Goal: Information Seeking & Learning: Find specific fact

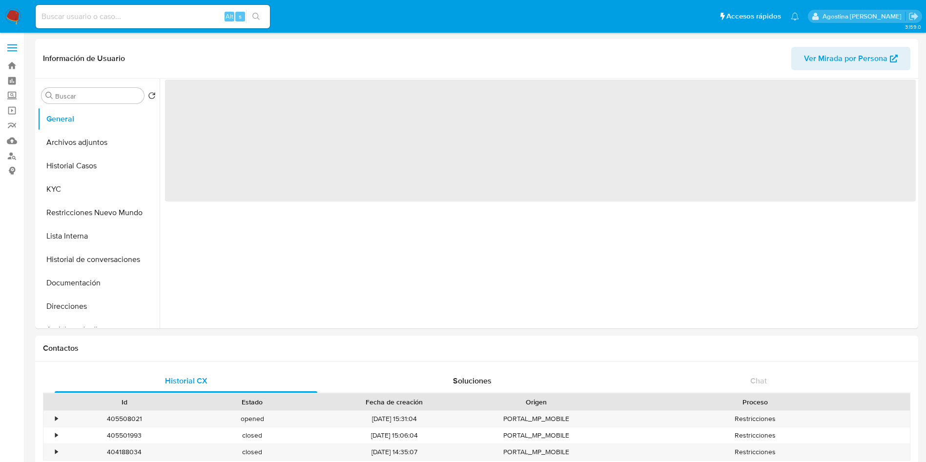
select select "10"
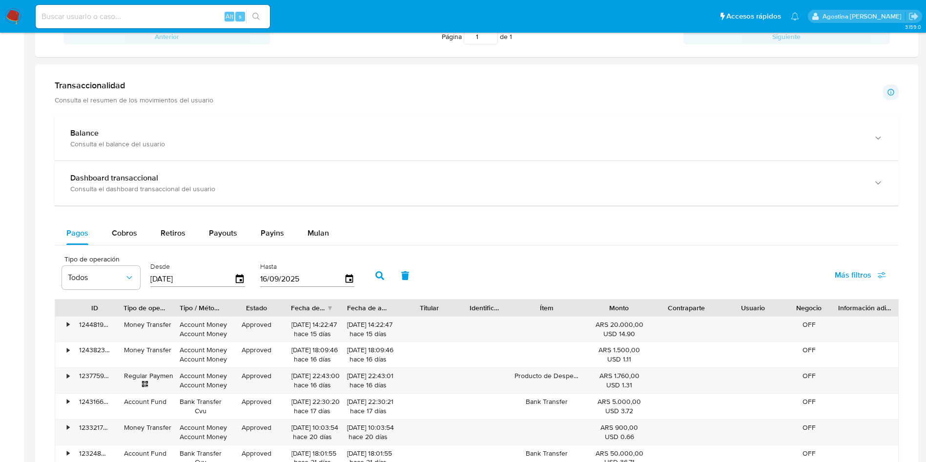
scroll to position [439, 0]
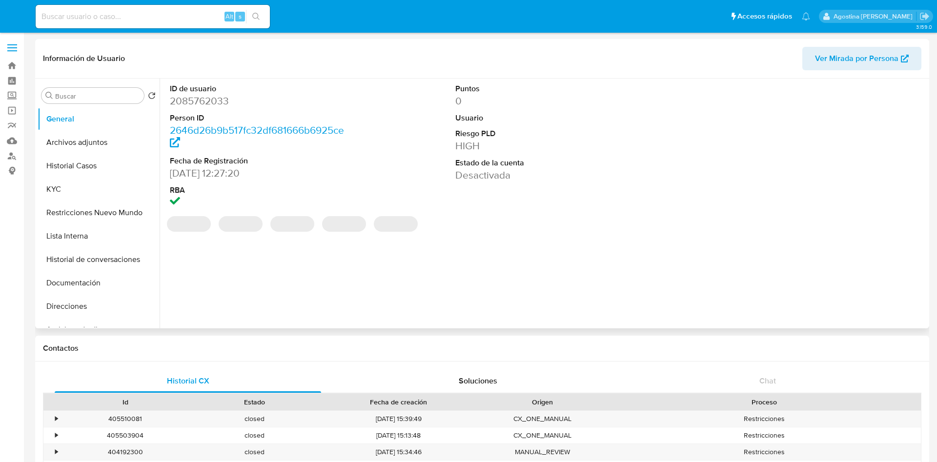
select select "10"
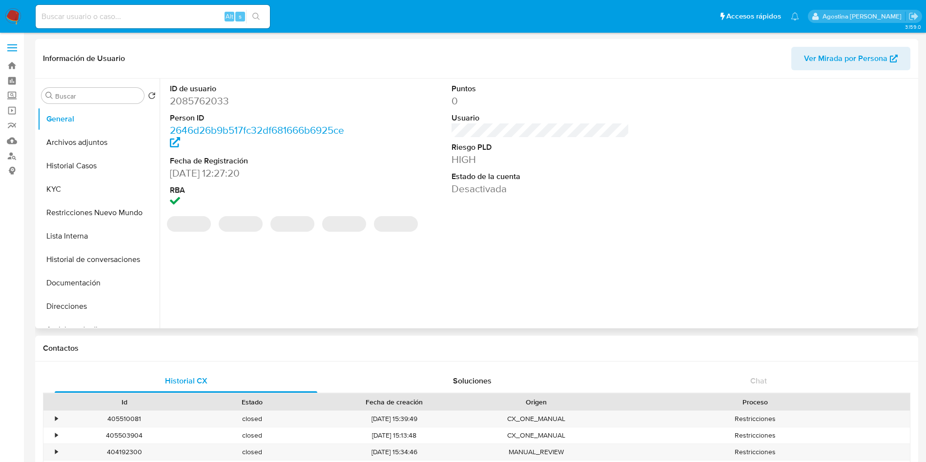
scroll to position [439, 0]
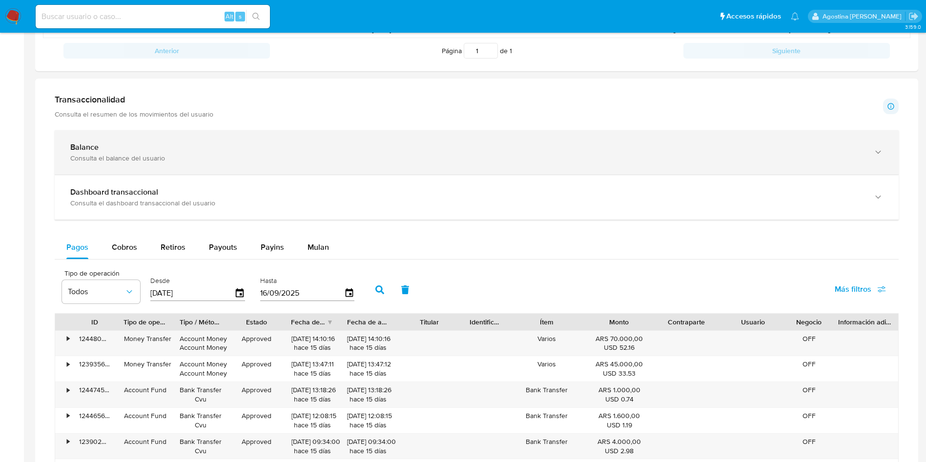
click at [248, 156] on div "Consulta el balance del usuario" at bounding box center [466, 158] width 793 height 9
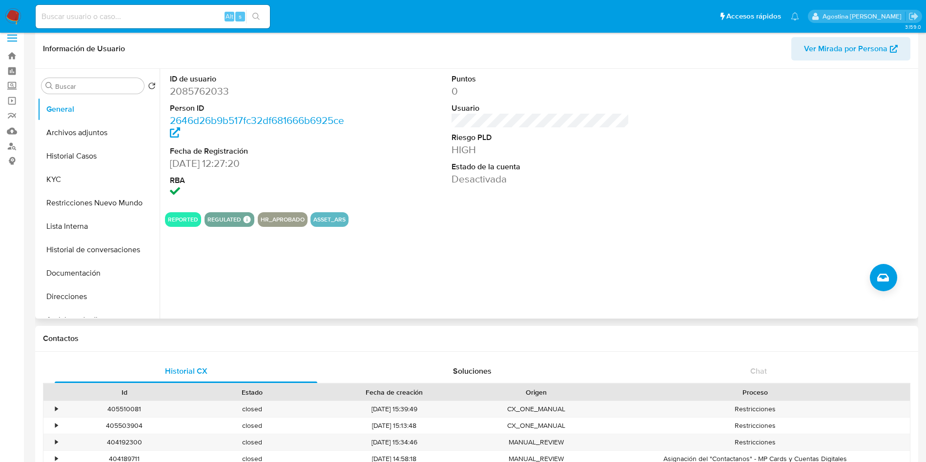
scroll to position [0, 0]
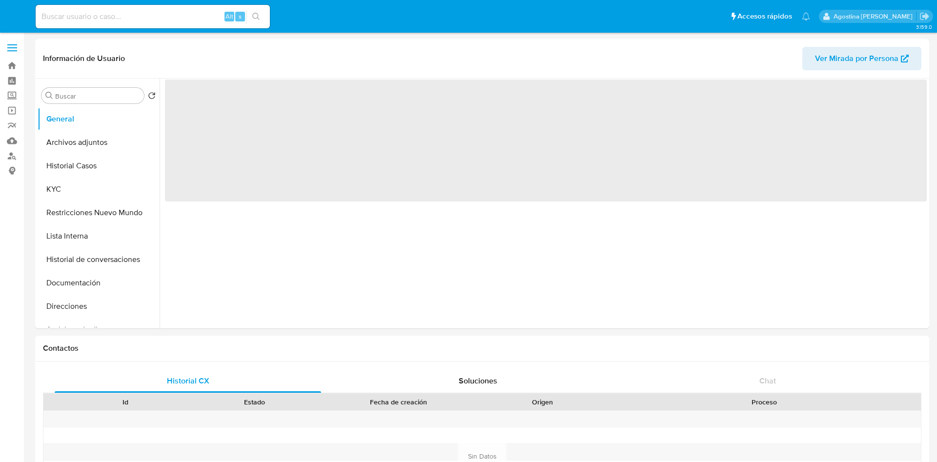
select select "10"
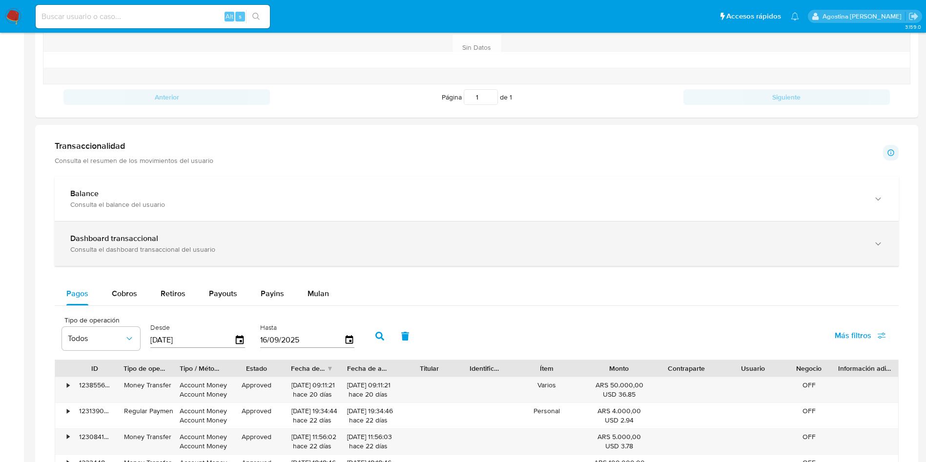
scroll to position [439, 0]
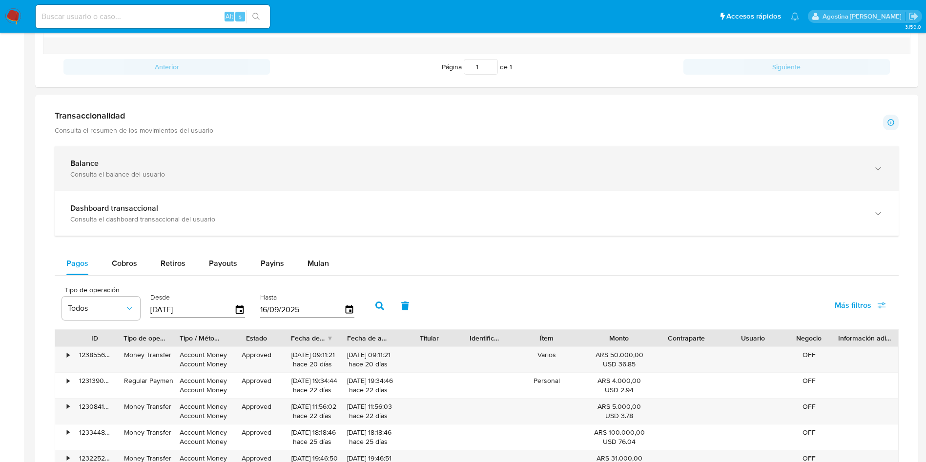
click at [214, 176] on div "Consulta el balance del usuario" at bounding box center [466, 174] width 793 height 9
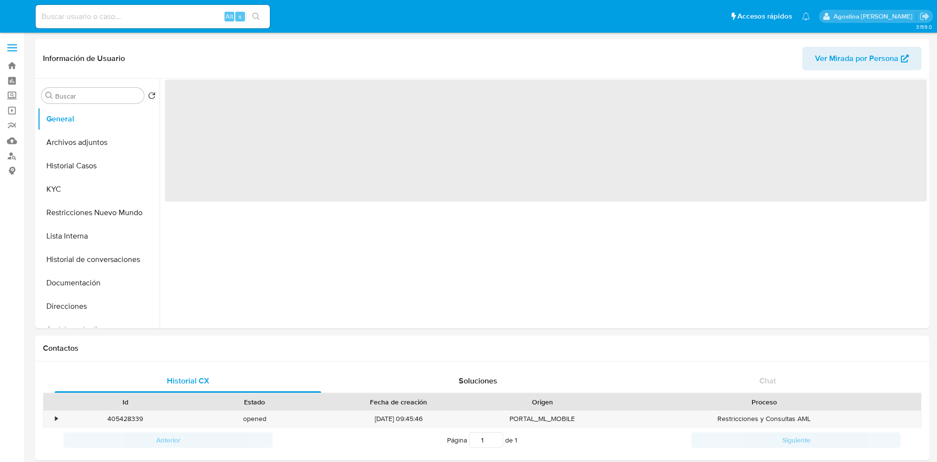
select select "10"
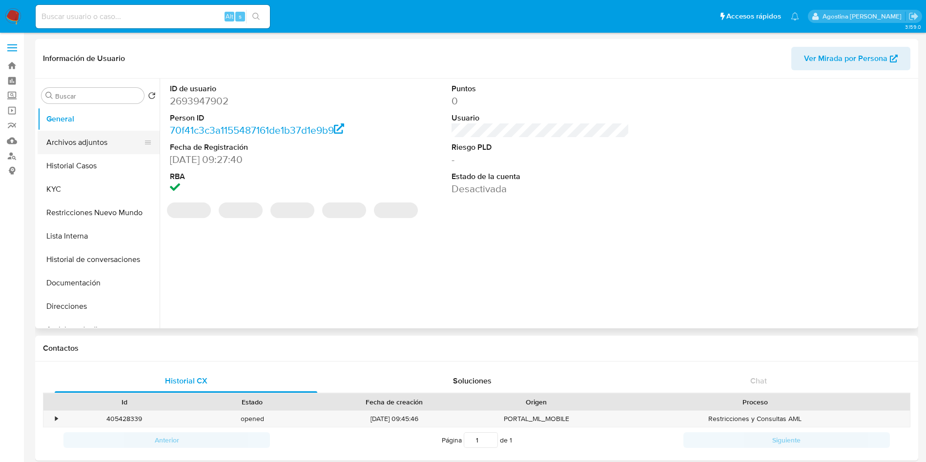
click at [88, 140] on button "Archivos adjuntos" at bounding box center [95, 142] width 114 height 23
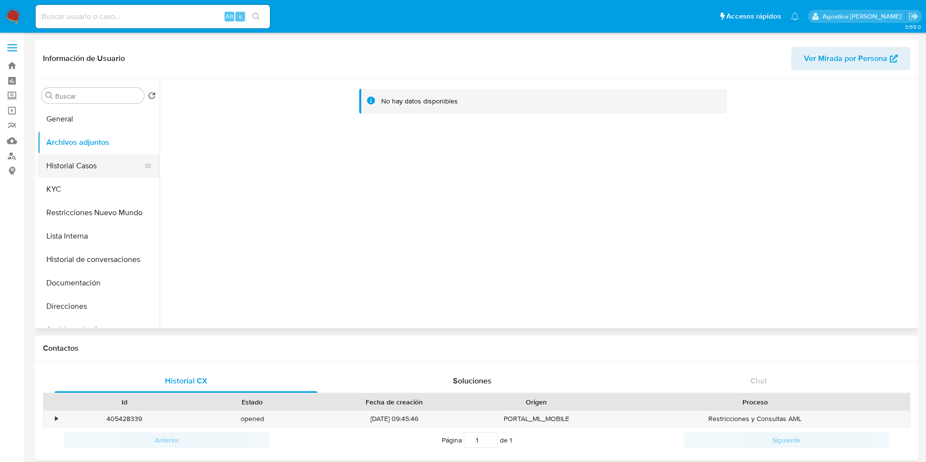
click at [93, 156] on button "Historial Casos" at bounding box center [95, 165] width 114 height 23
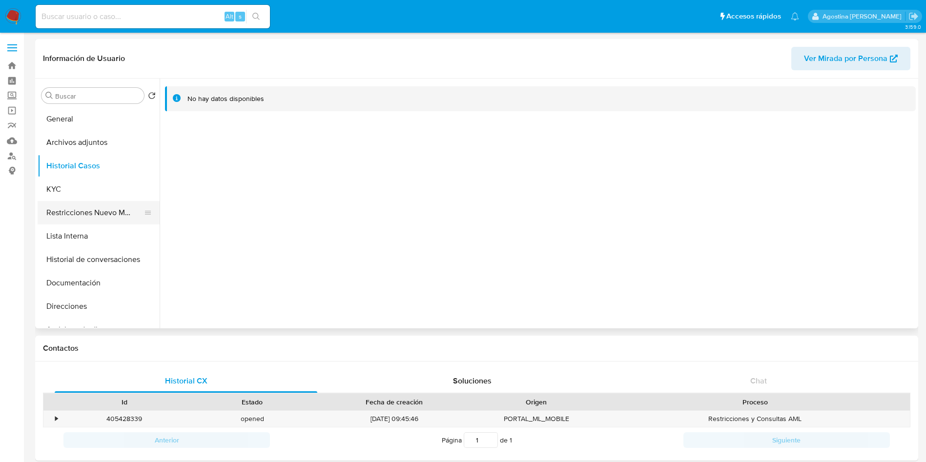
click at [121, 208] on button "Restricciones Nuevo Mundo" at bounding box center [95, 212] width 114 height 23
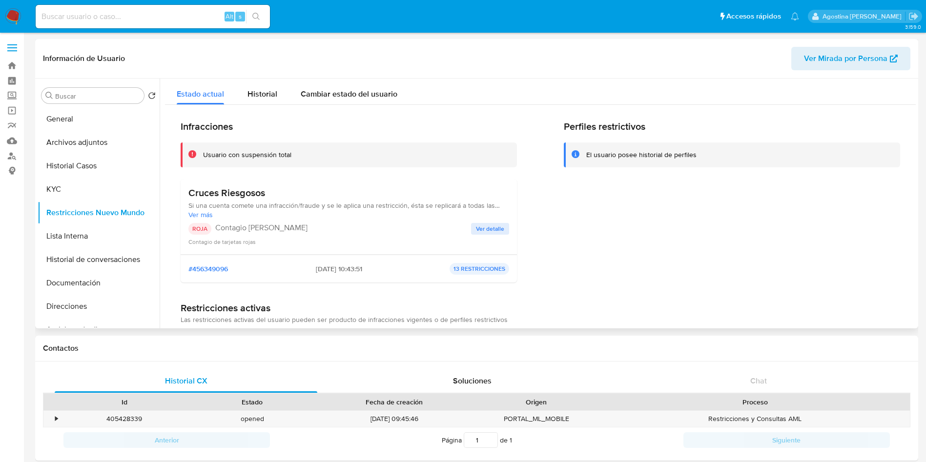
click at [495, 242] on div "Contagio de tarjetas rojas" at bounding box center [348, 242] width 321 height 10
click at [495, 232] on span "Ver detalle" at bounding box center [490, 229] width 28 height 10
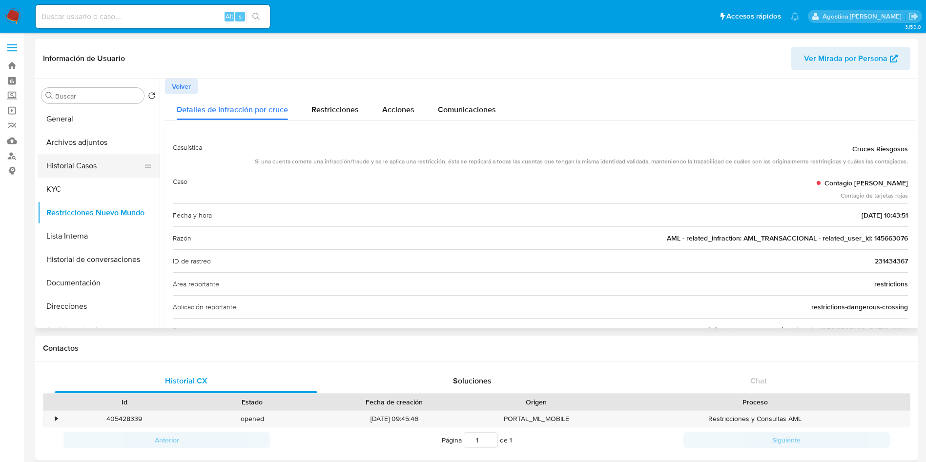
click at [89, 166] on button "Historial Casos" at bounding box center [95, 165] width 114 height 23
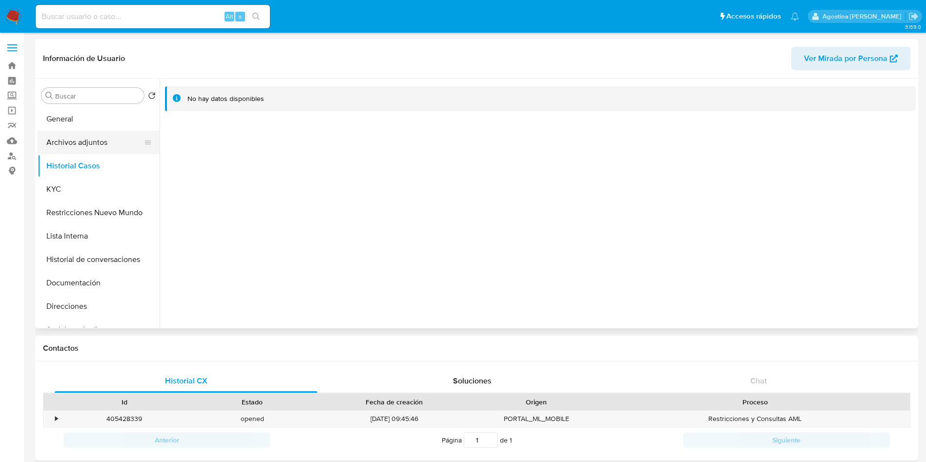
click at [95, 140] on button "Archivos adjuntos" at bounding box center [95, 142] width 114 height 23
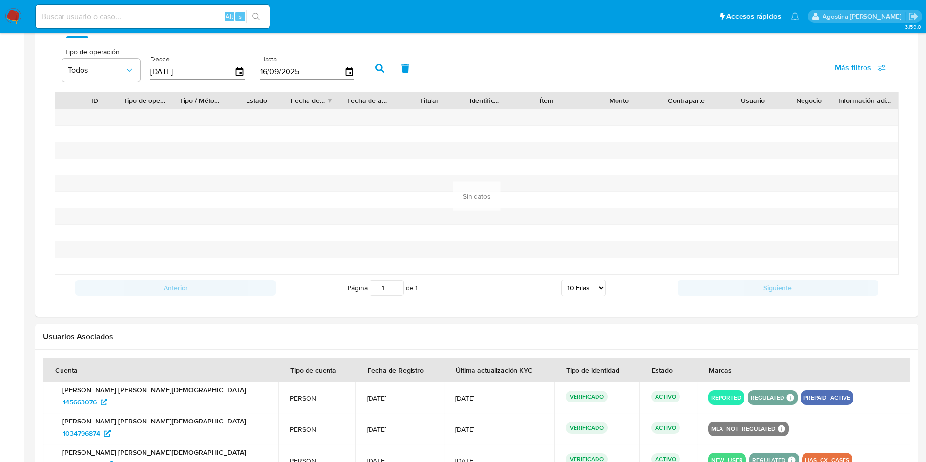
scroll to position [744, 0]
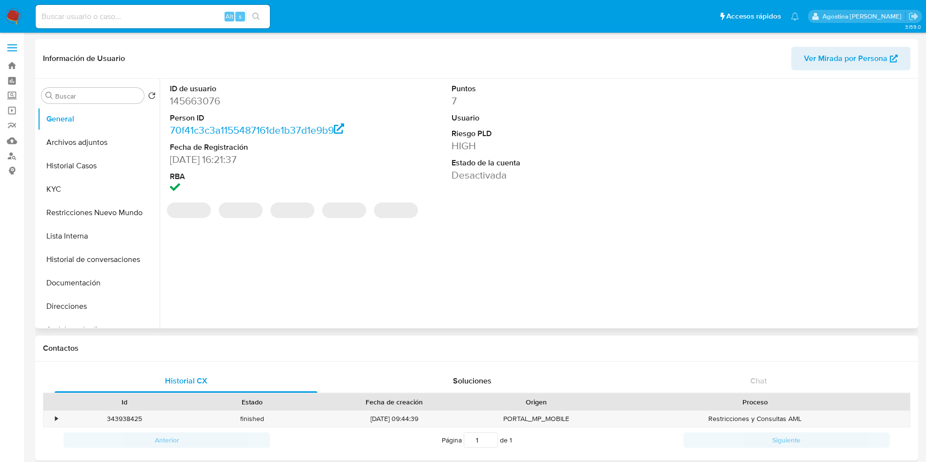
select select "10"
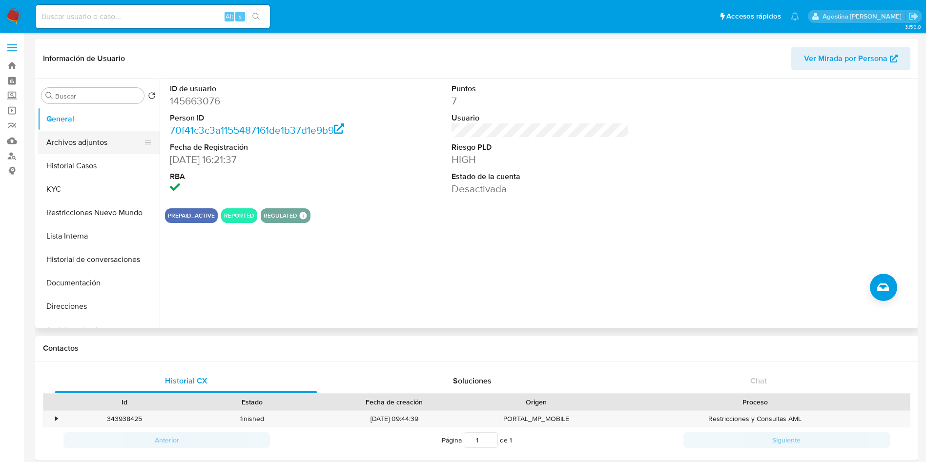
click at [92, 147] on button "Archivos adjuntos" at bounding box center [95, 142] width 114 height 23
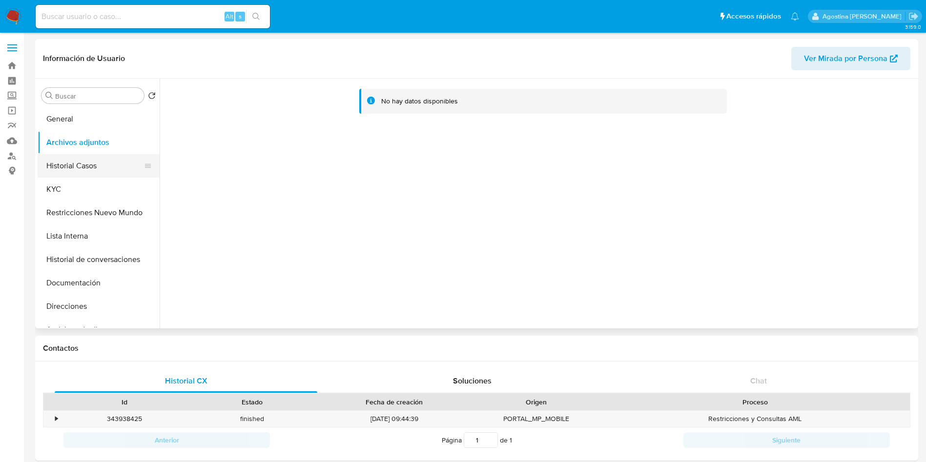
click at [111, 160] on button "Historial Casos" at bounding box center [95, 165] width 114 height 23
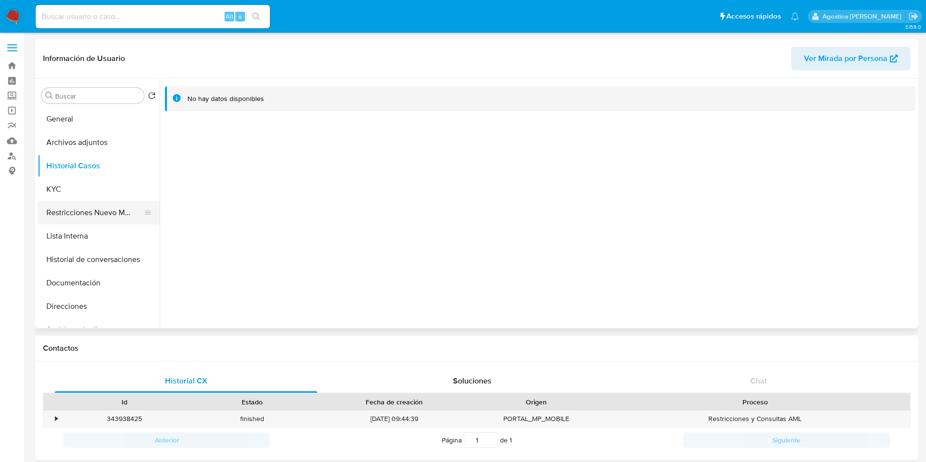
click at [108, 213] on button "Restricciones Nuevo Mundo" at bounding box center [95, 212] width 114 height 23
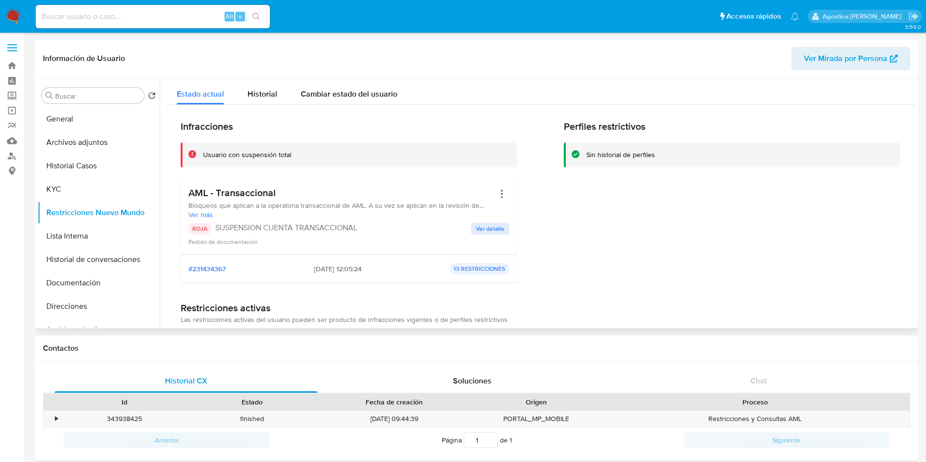
click at [485, 234] on span "Ver detalle" at bounding box center [490, 229] width 28 height 10
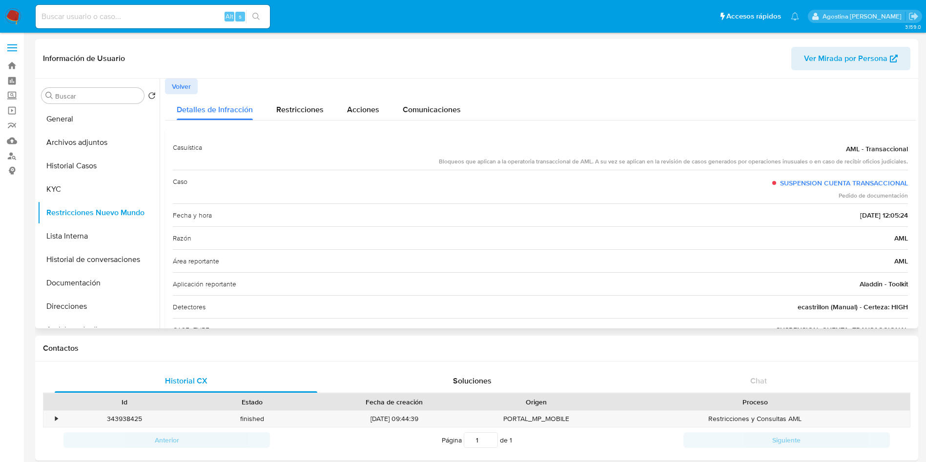
click at [186, 80] on span "Volver" at bounding box center [181, 87] width 19 height 14
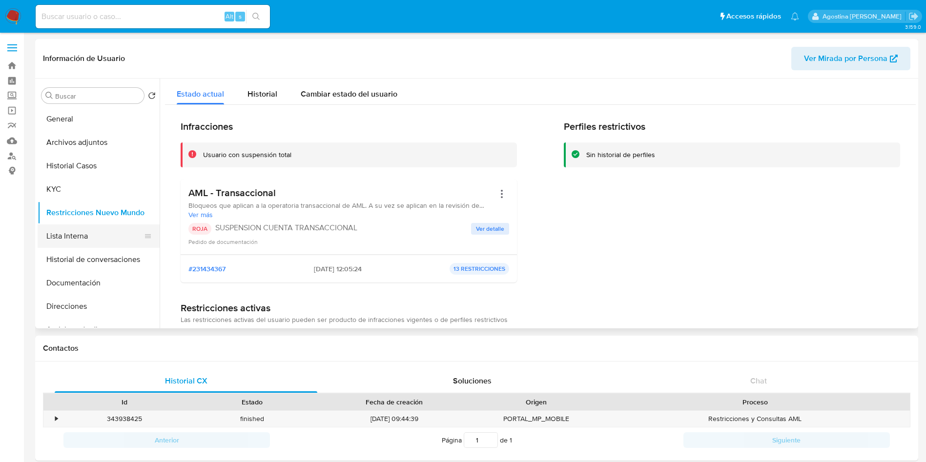
click at [83, 235] on button "Lista Interna" at bounding box center [95, 235] width 114 height 23
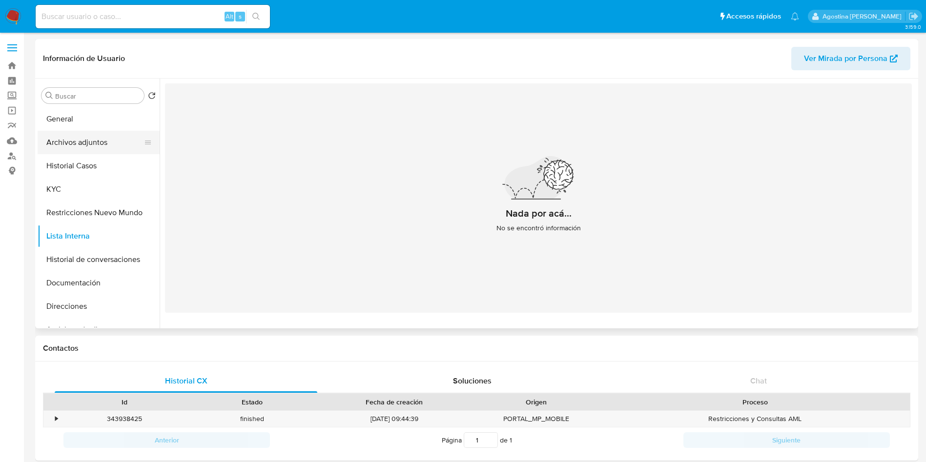
click at [71, 151] on button "Archivos adjuntos" at bounding box center [95, 142] width 114 height 23
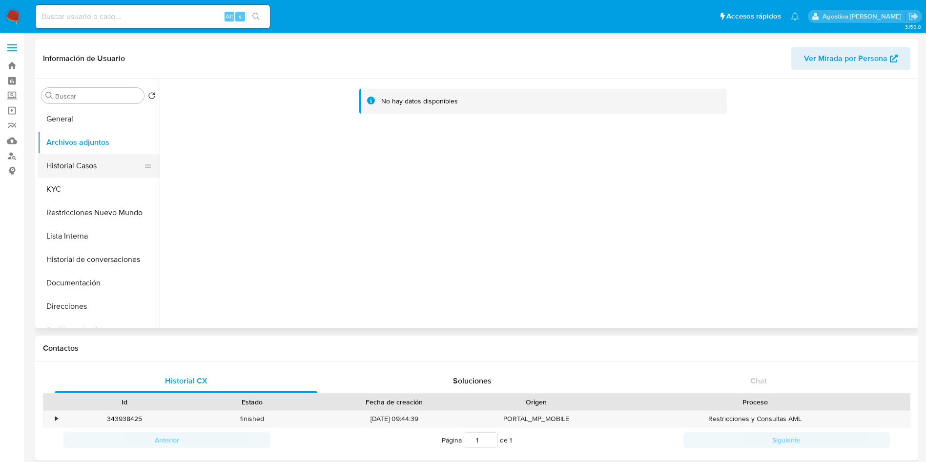
click at [81, 162] on button "Historial Casos" at bounding box center [95, 165] width 114 height 23
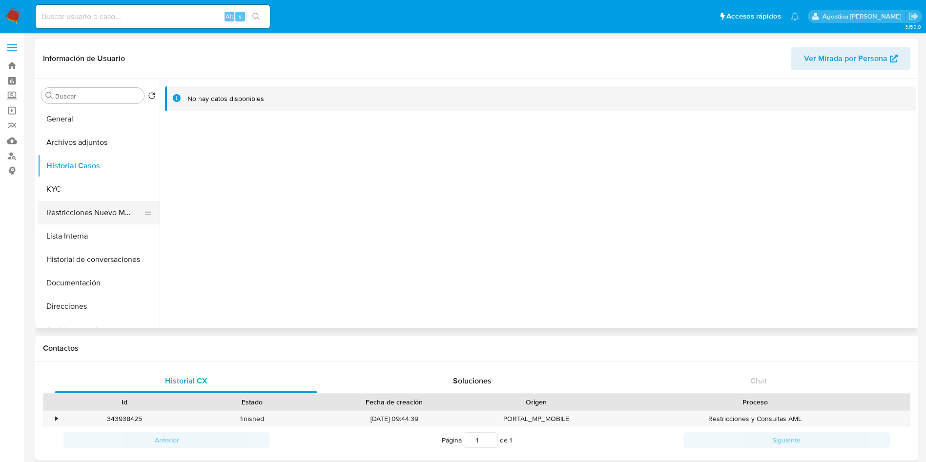
click at [121, 216] on button "Restricciones Nuevo Mundo" at bounding box center [95, 212] width 114 height 23
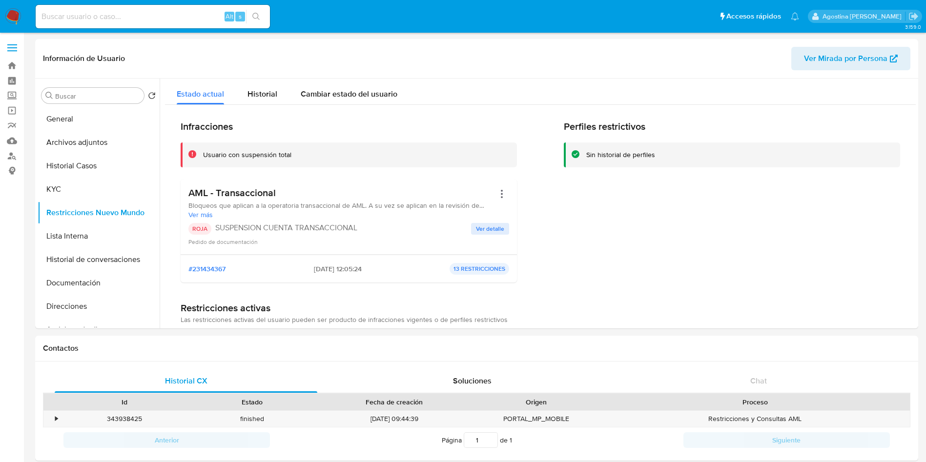
click at [491, 234] on span "Ver detalle" at bounding box center [490, 229] width 28 height 10
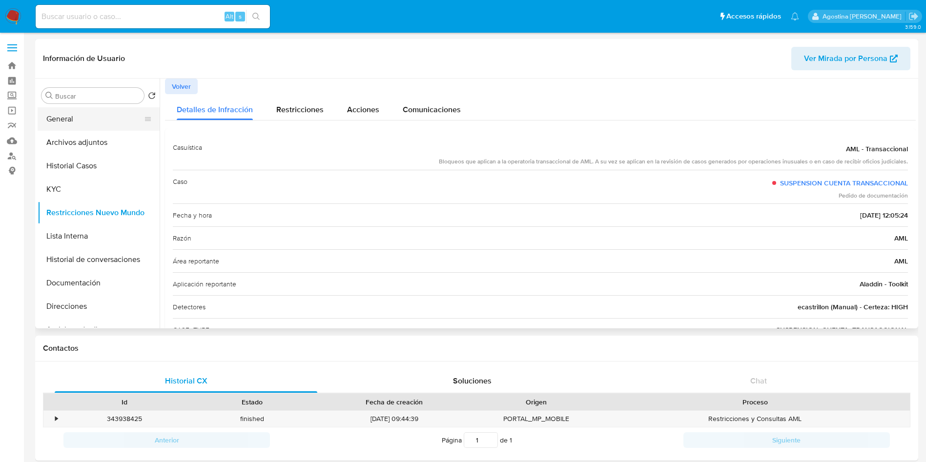
click at [65, 118] on button "General" at bounding box center [95, 118] width 114 height 23
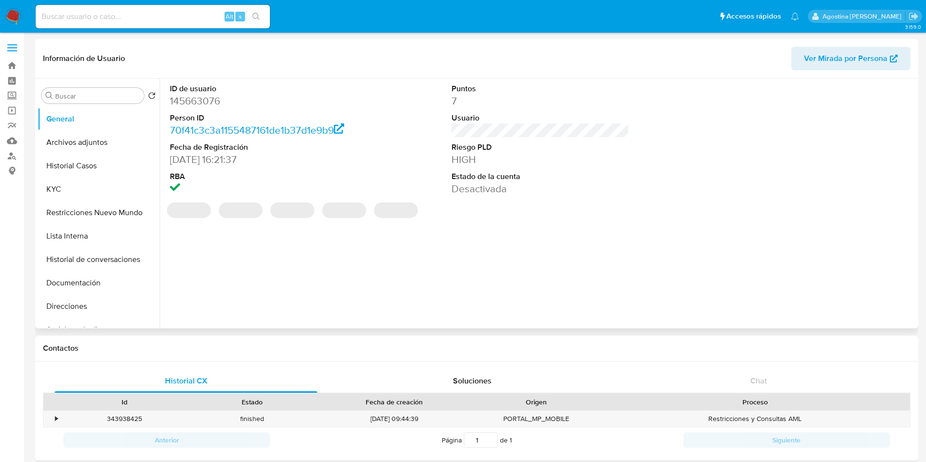
click at [210, 103] on dd "145663076" at bounding box center [259, 101] width 178 height 14
copy dd "145663076"
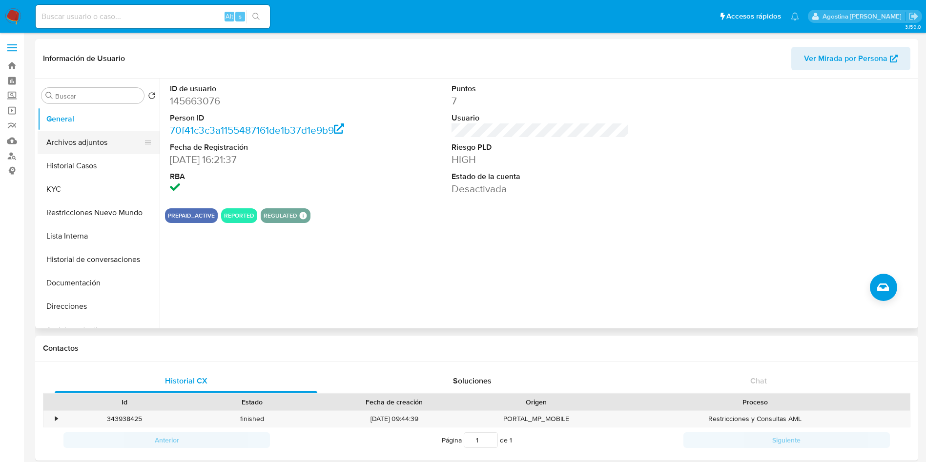
drag, startPoint x: 0, startPoint y: 309, endPoint x: 128, endPoint y: 132, distance: 218.8
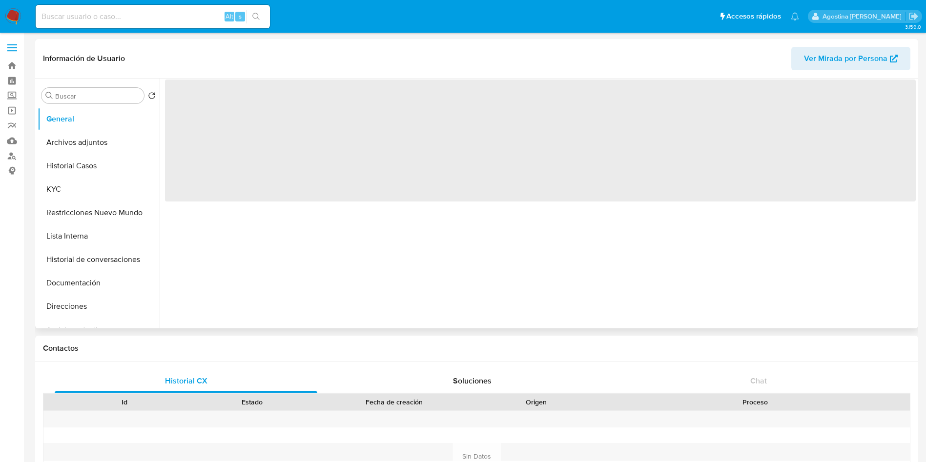
select select "10"
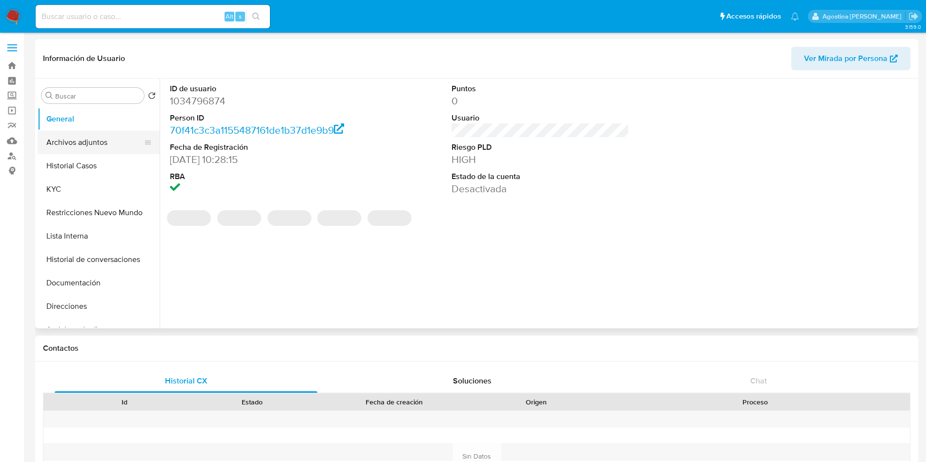
click at [77, 140] on button "Archivos adjuntos" at bounding box center [95, 142] width 114 height 23
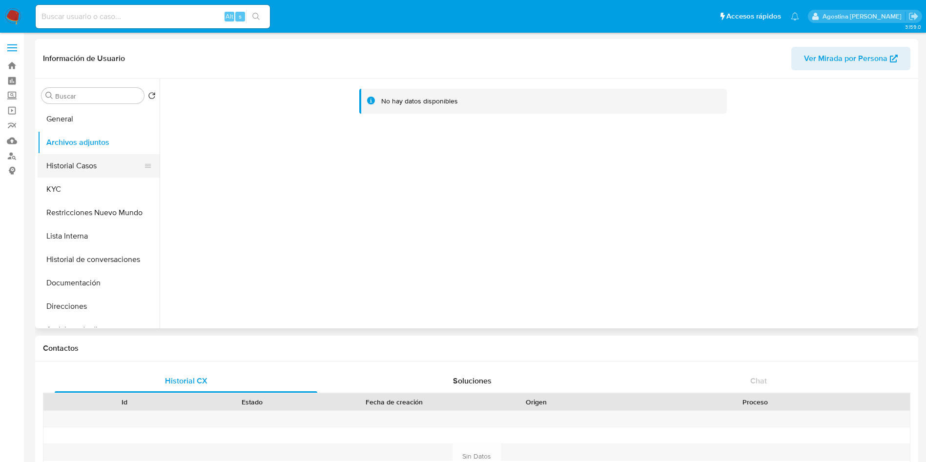
click at [95, 158] on button "Historial Casos" at bounding box center [95, 165] width 114 height 23
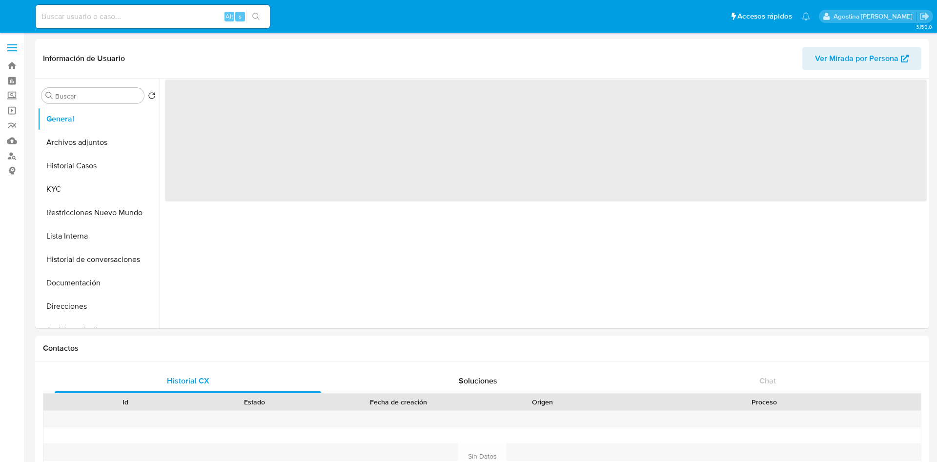
select select "10"
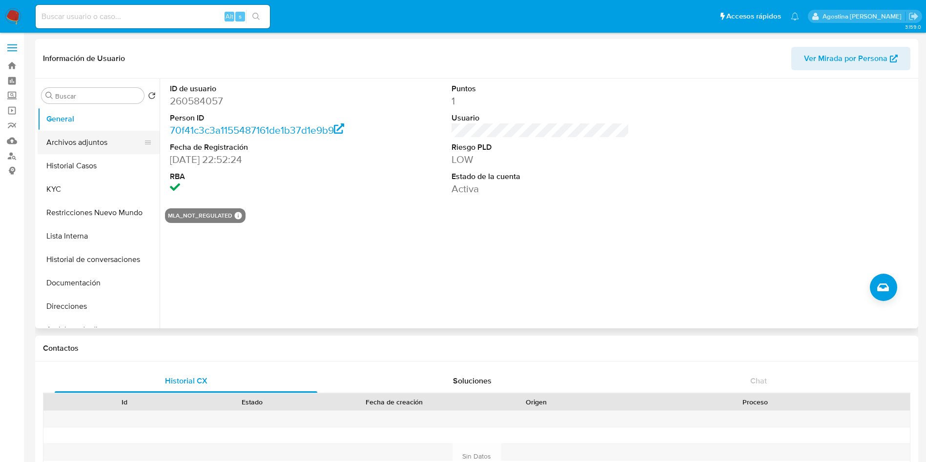
click at [100, 138] on button "Archivos adjuntos" at bounding box center [95, 142] width 114 height 23
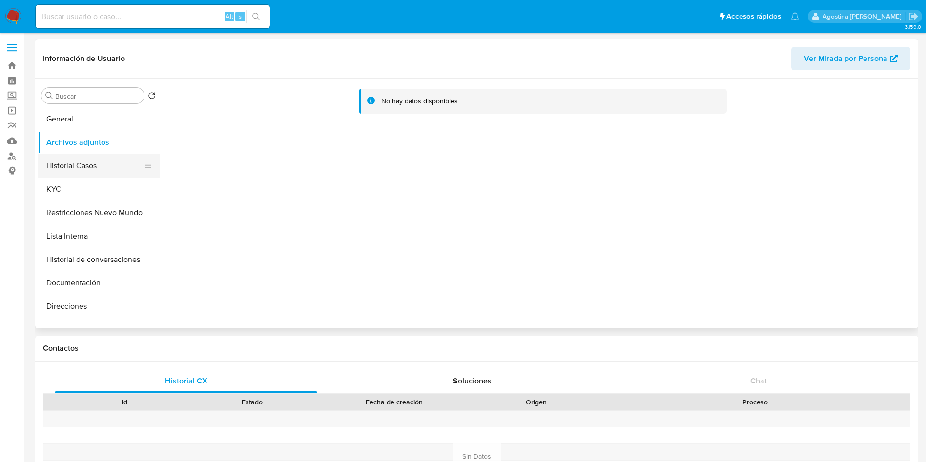
click at [106, 155] on button "Historial Casos" at bounding box center [95, 165] width 114 height 23
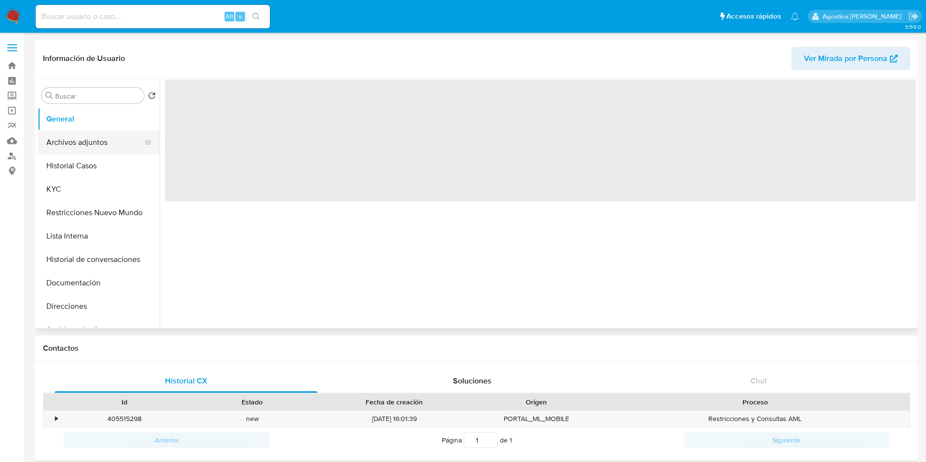
click at [91, 144] on button "Archivos adjuntos" at bounding box center [95, 142] width 114 height 23
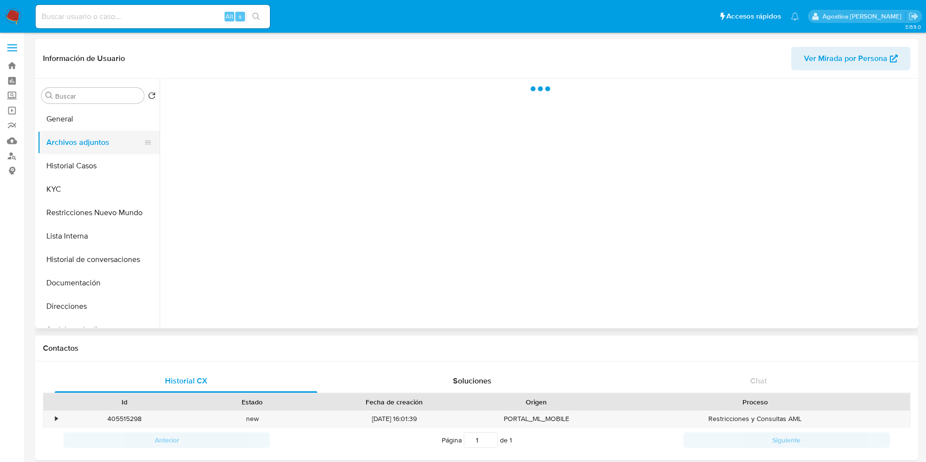
select select "10"
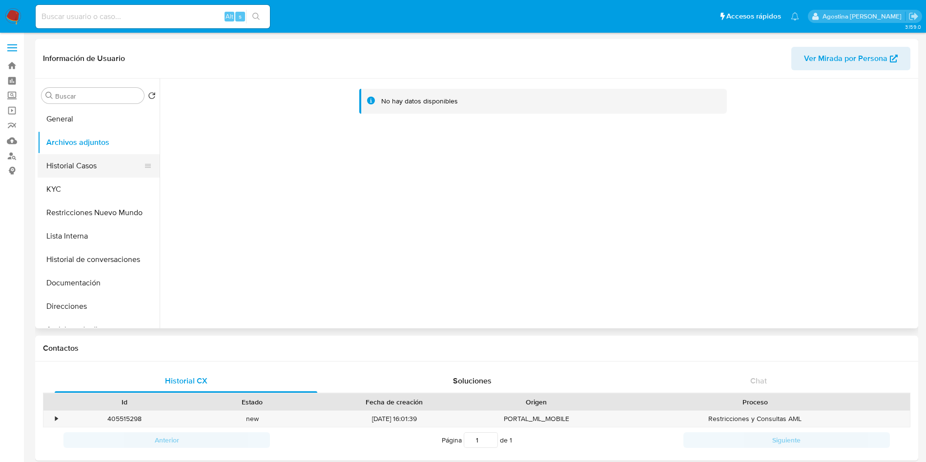
click at [94, 164] on button "Historial Casos" at bounding box center [95, 165] width 114 height 23
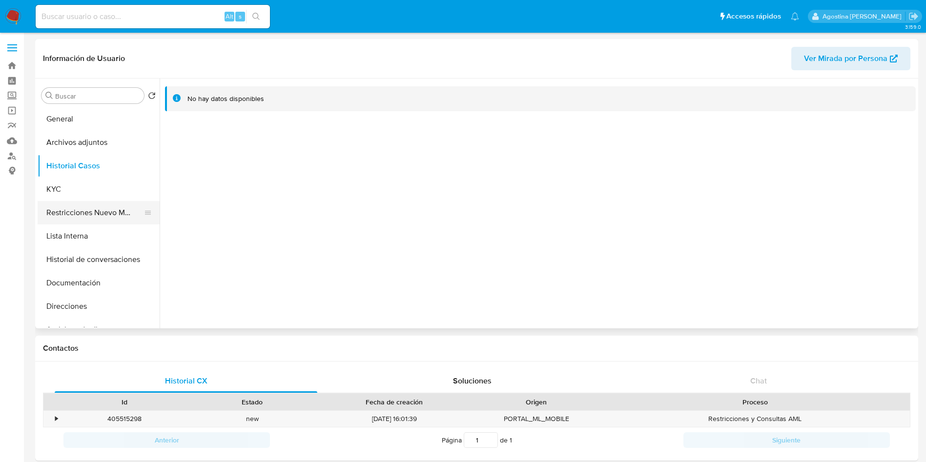
click at [96, 212] on button "Restricciones Nuevo Mundo" at bounding box center [95, 212] width 114 height 23
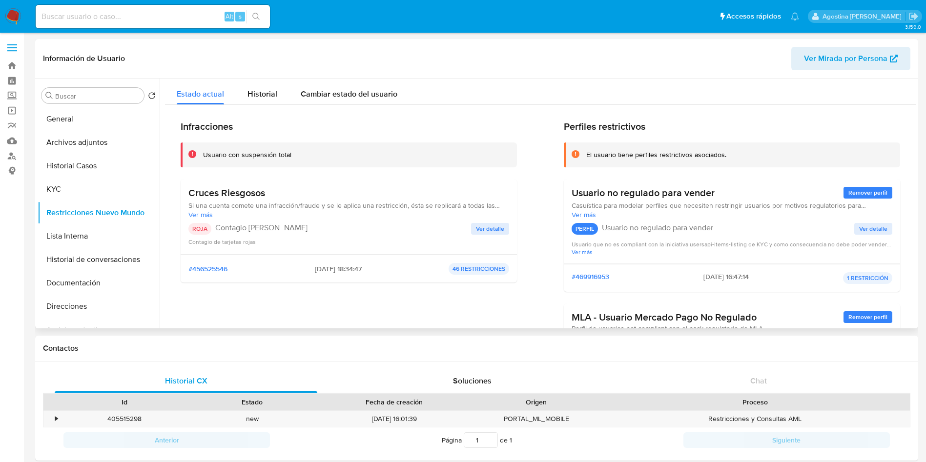
click at [491, 231] on span "Ver detalle" at bounding box center [490, 229] width 28 height 10
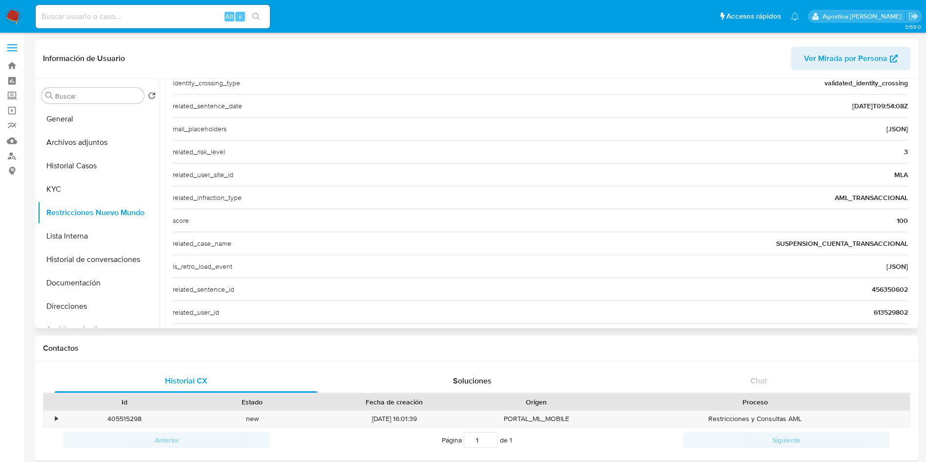
scroll to position [366, 0]
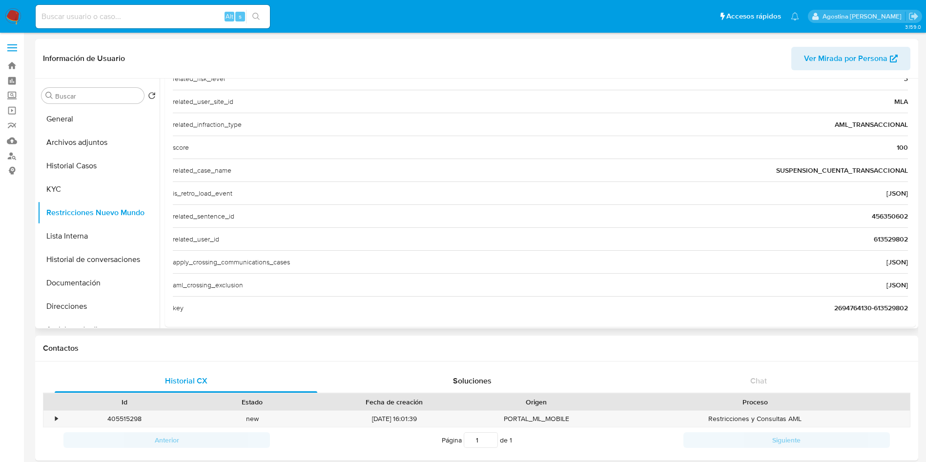
click at [876, 235] on span "613529802" at bounding box center [890, 239] width 34 height 10
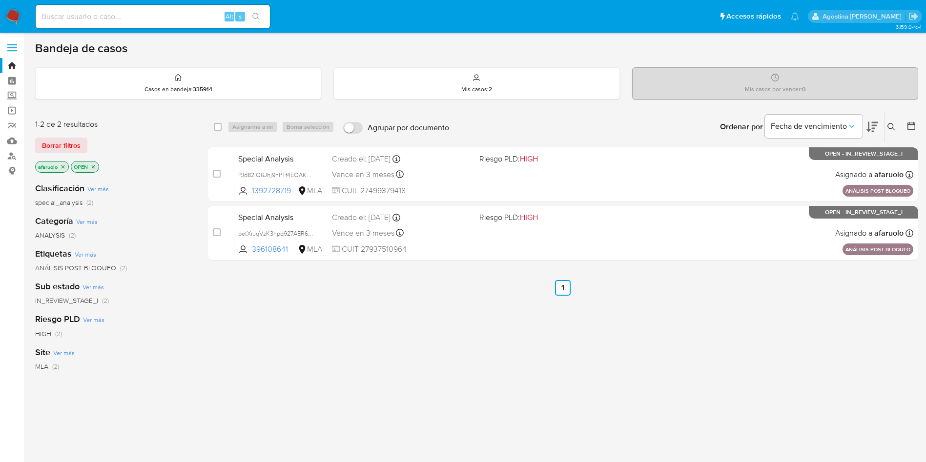
click at [168, 11] on input at bounding box center [153, 16] width 234 height 13
paste input "613529802"
type input "613529802"
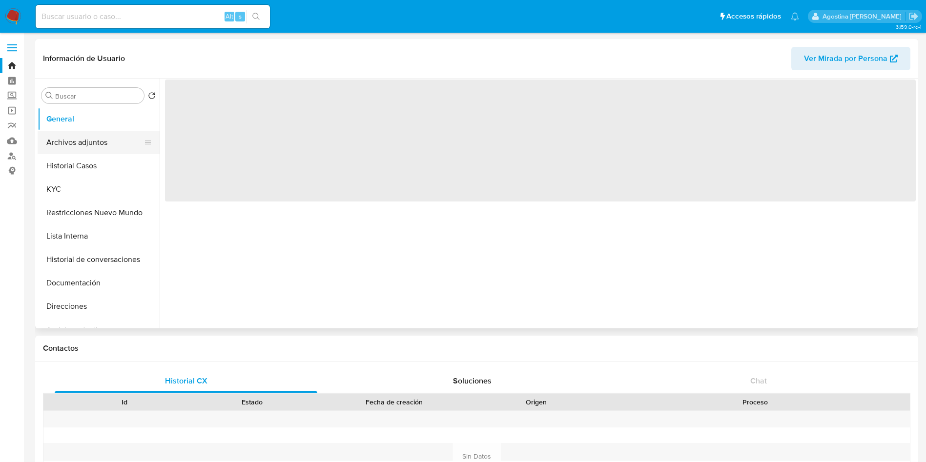
select select "10"
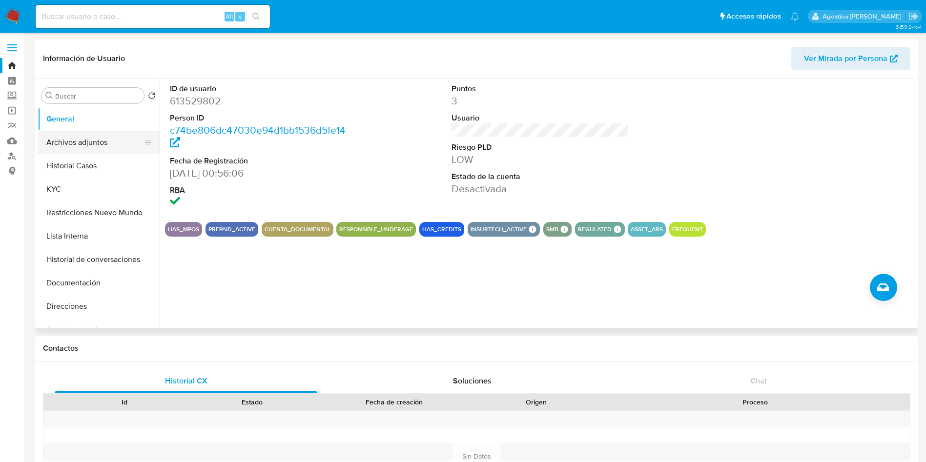
click at [108, 138] on button "Archivos adjuntos" at bounding box center [95, 142] width 114 height 23
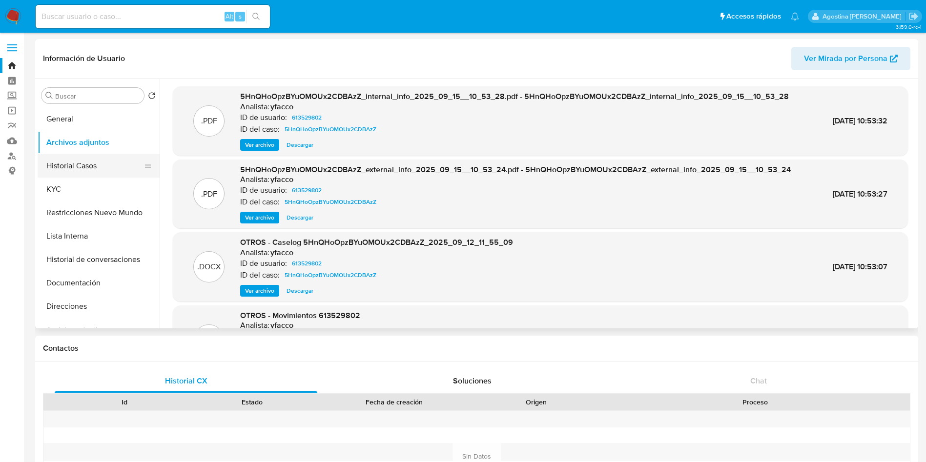
click at [121, 165] on button "Historial Casos" at bounding box center [95, 165] width 114 height 23
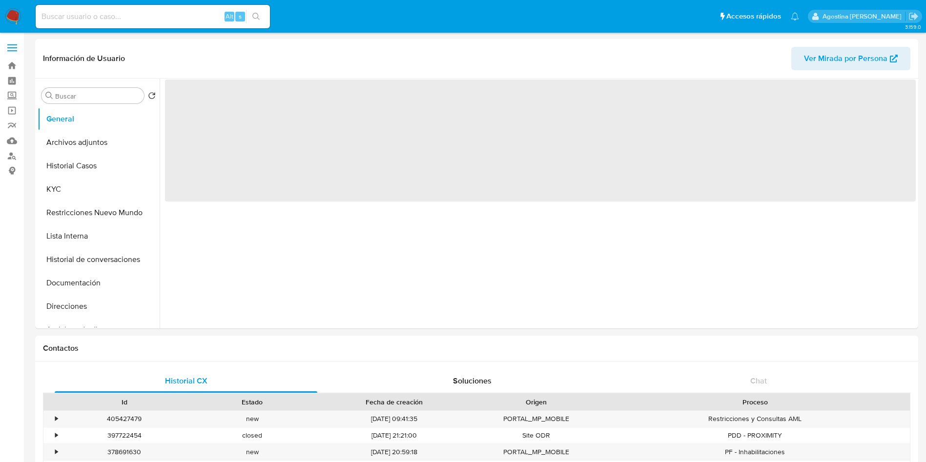
select select "10"
click at [91, 134] on button "Archivos adjuntos" at bounding box center [95, 142] width 114 height 23
select select "10"
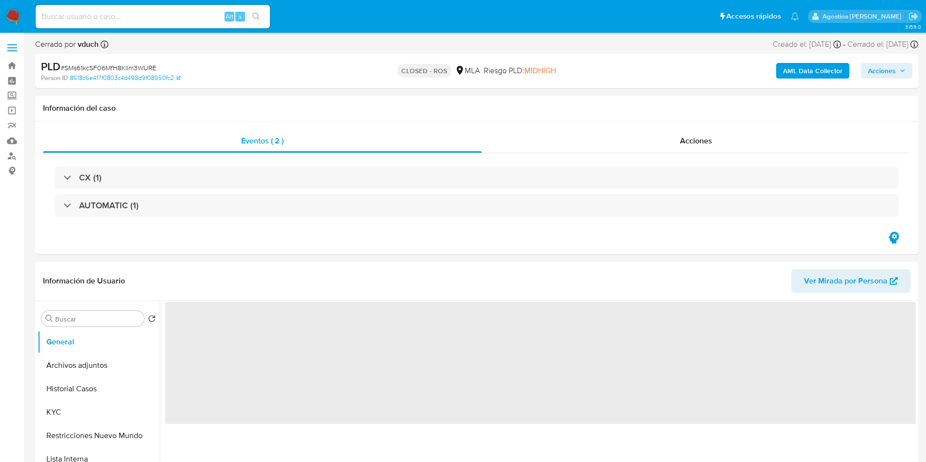
select select "10"
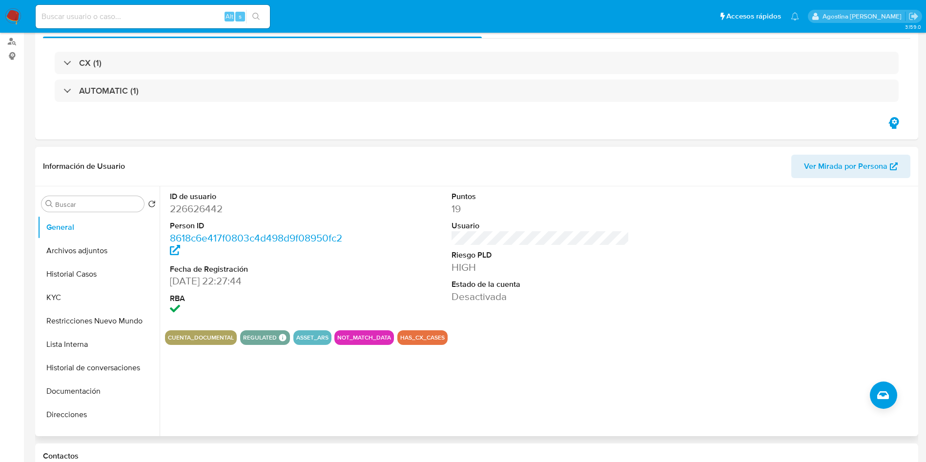
scroll to position [220, 0]
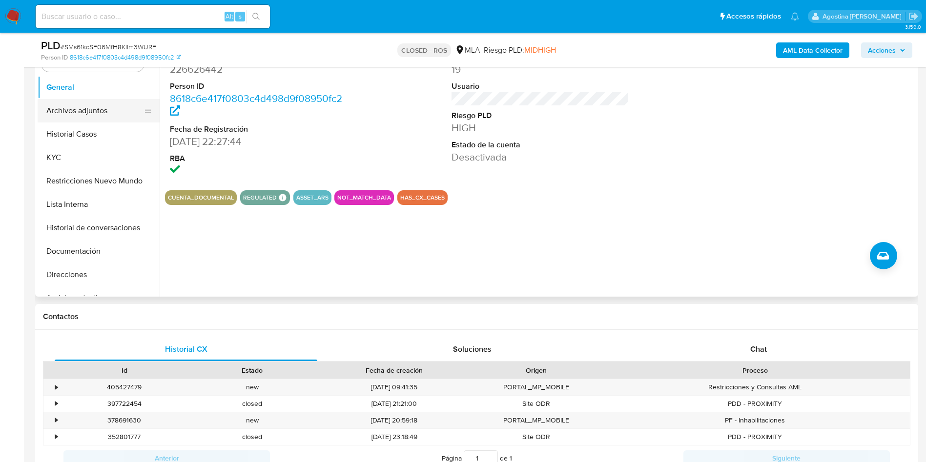
click at [106, 110] on button "Archivos adjuntos" at bounding box center [95, 110] width 114 height 23
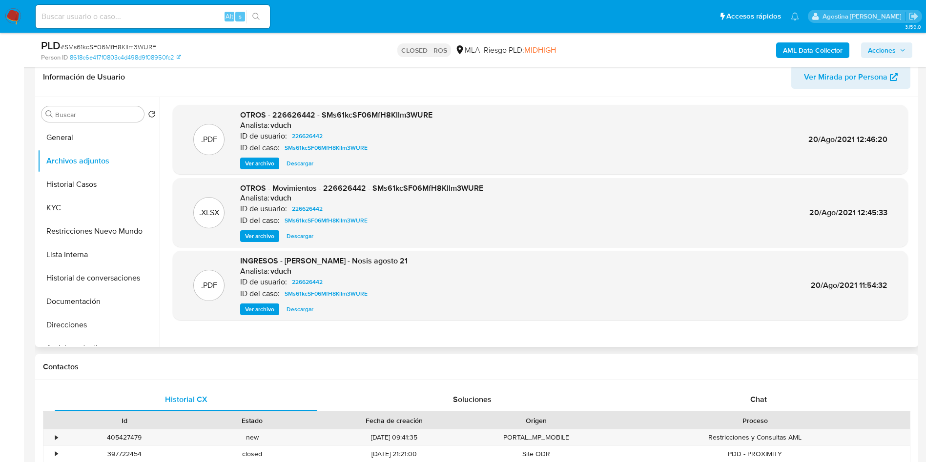
scroll to position [146, 0]
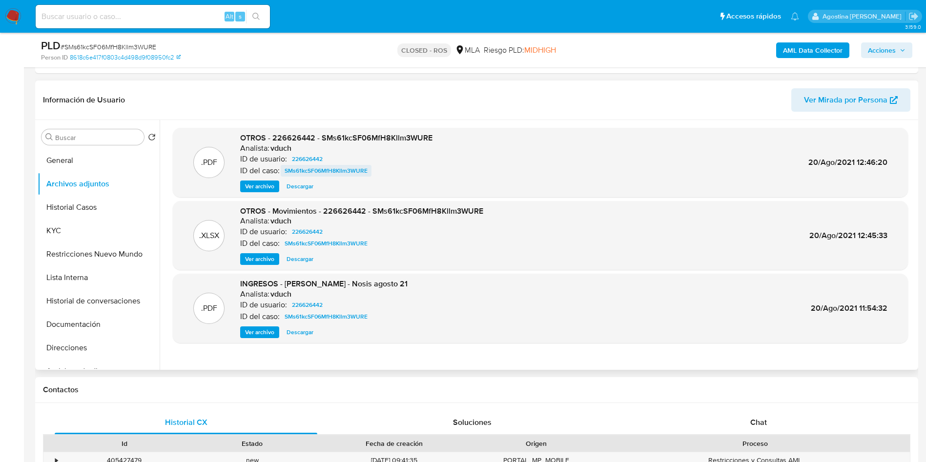
click at [312, 175] on span "SMs61kcSF06MfH8Kllm3WURE" at bounding box center [325, 171] width 83 height 12
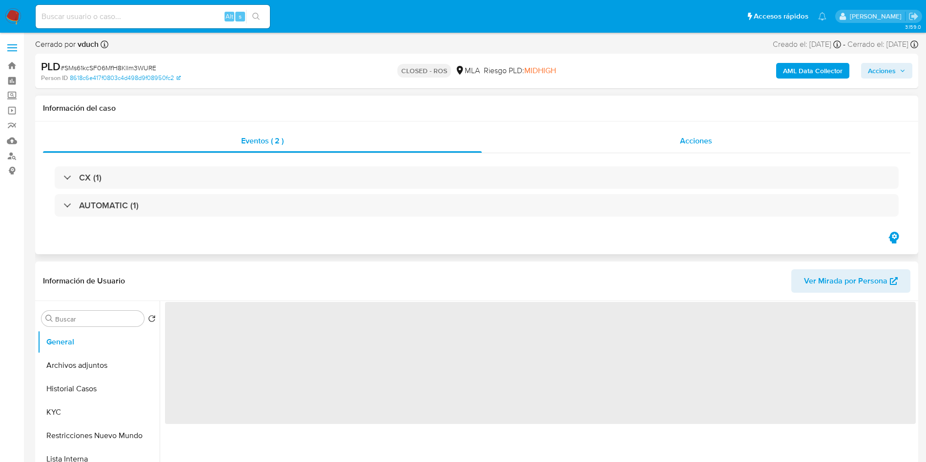
select select "10"
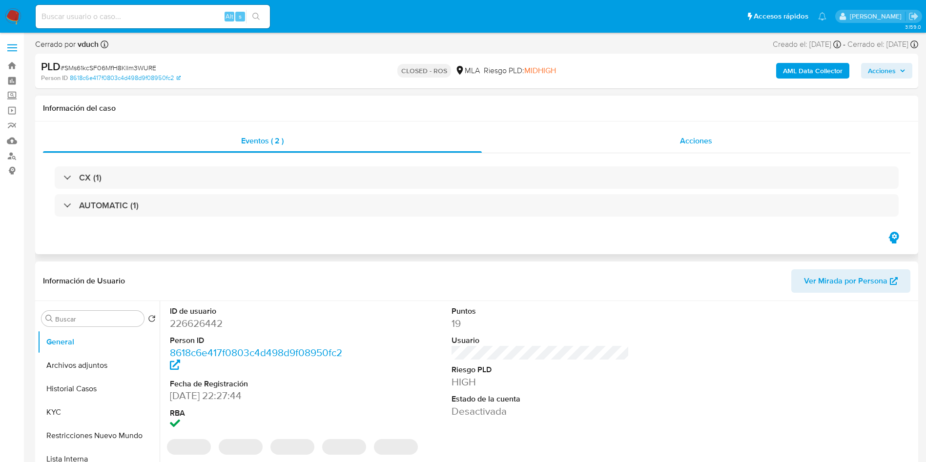
click at [633, 144] on div "Acciones" at bounding box center [696, 140] width 428 height 23
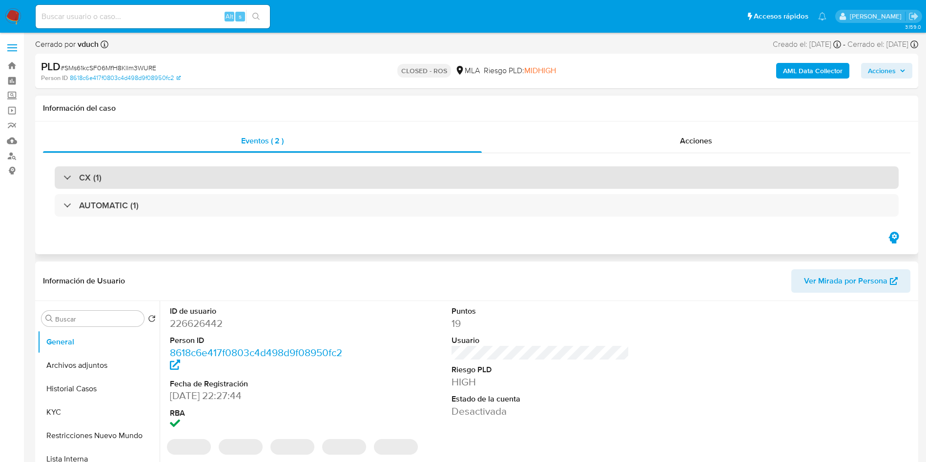
select select "10"
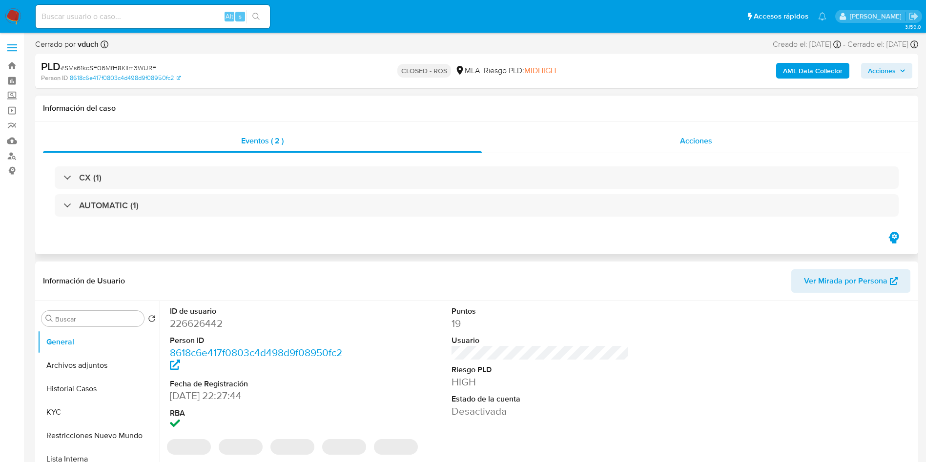
click at [608, 144] on div "Acciones" at bounding box center [696, 140] width 428 height 23
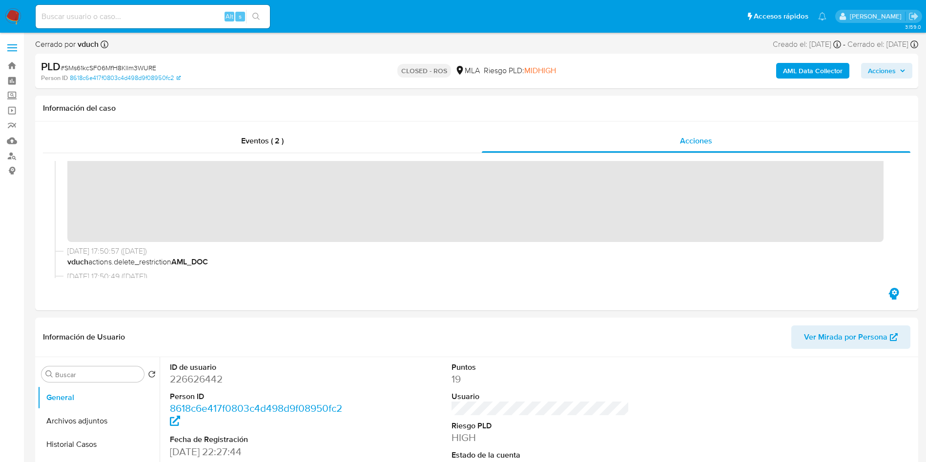
scroll to position [73, 0]
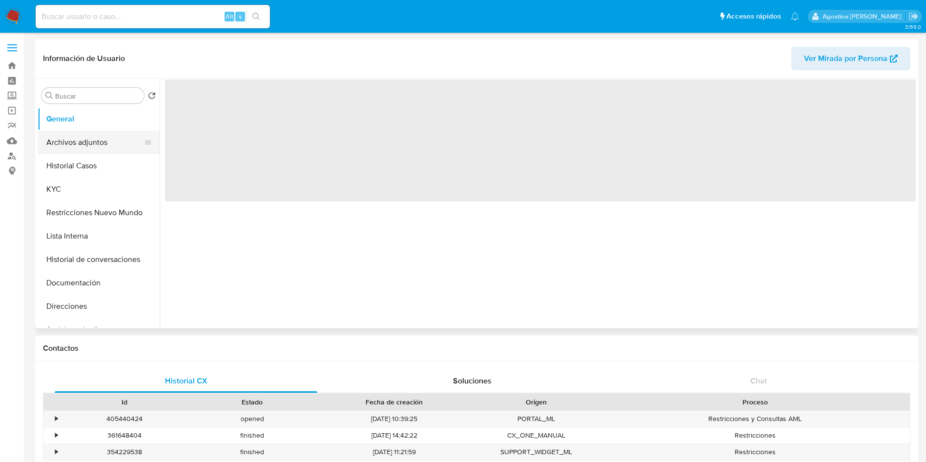
select select "10"
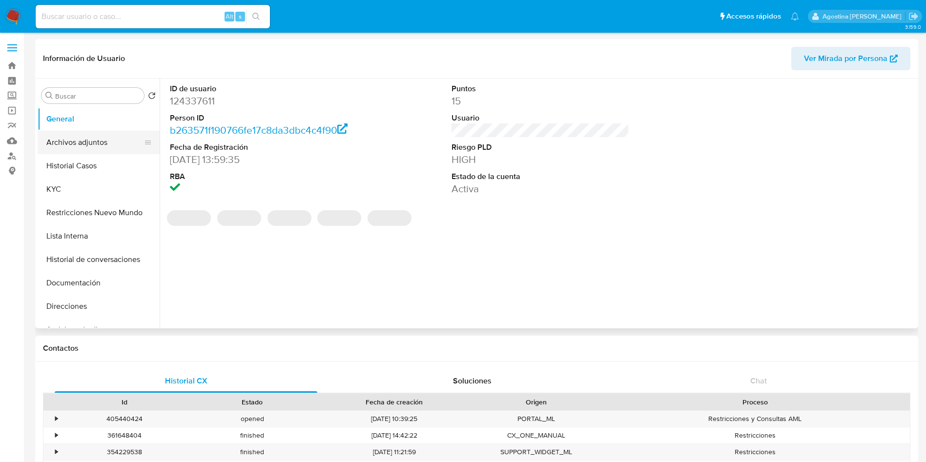
click at [90, 144] on button "Archivos adjuntos" at bounding box center [95, 142] width 114 height 23
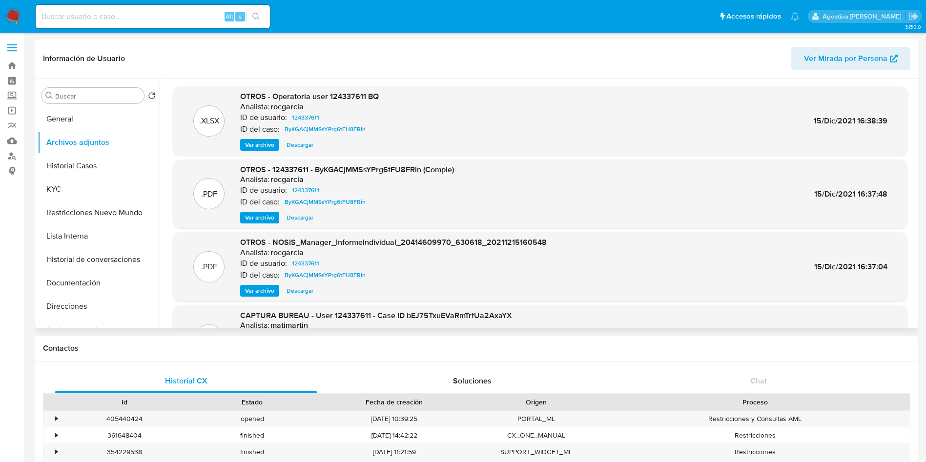
click at [265, 215] on span "Ver archivo" at bounding box center [259, 218] width 29 height 10
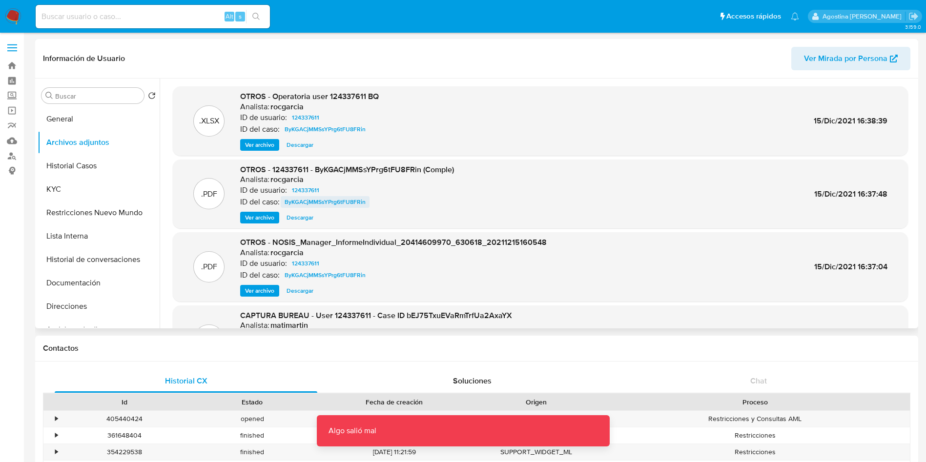
click at [320, 196] on span "ByKGACjMMSsYPrg6tFU8FRin" at bounding box center [324, 202] width 81 height 12
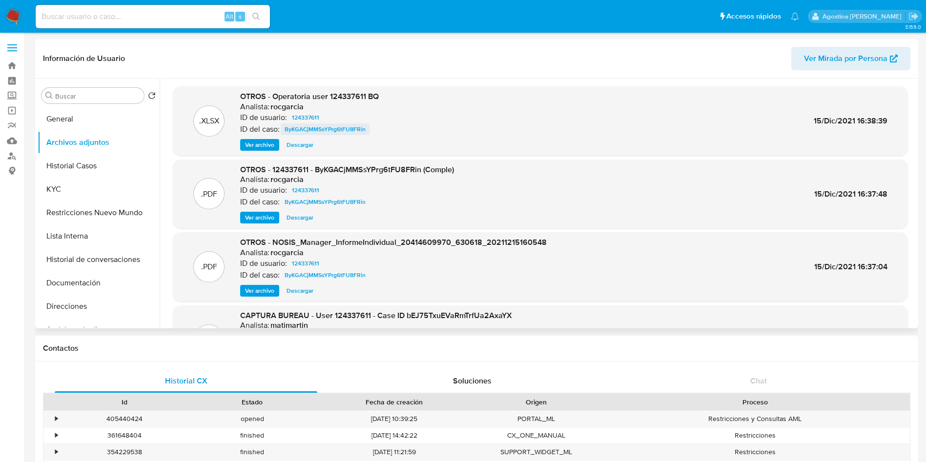
click at [307, 128] on span "ByKGACjMMSsYPrg6tFU8FRin" at bounding box center [324, 129] width 81 height 12
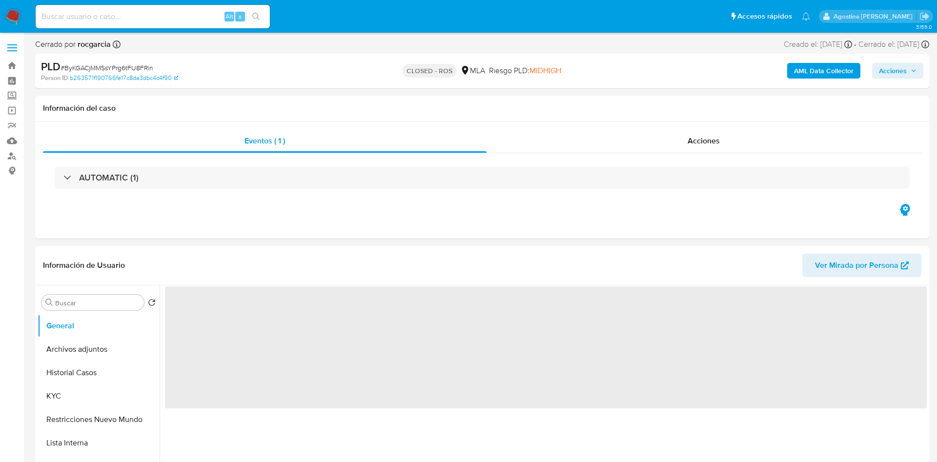
select select "10"
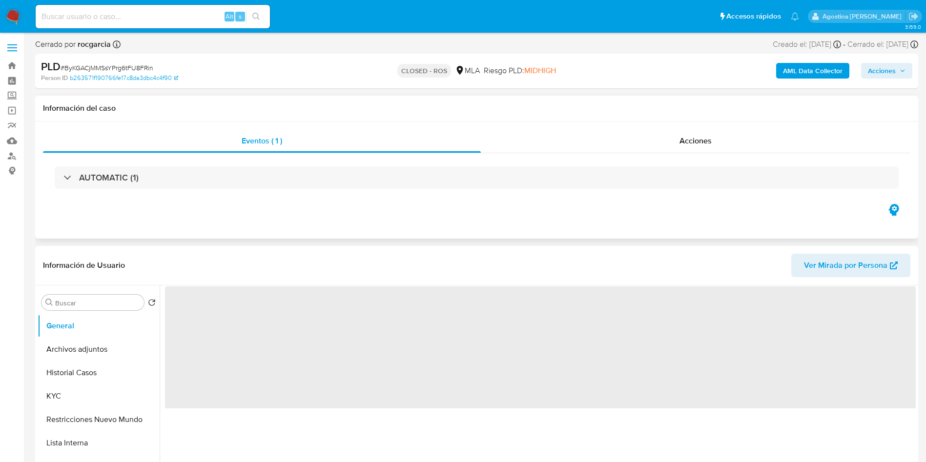
select select "10"
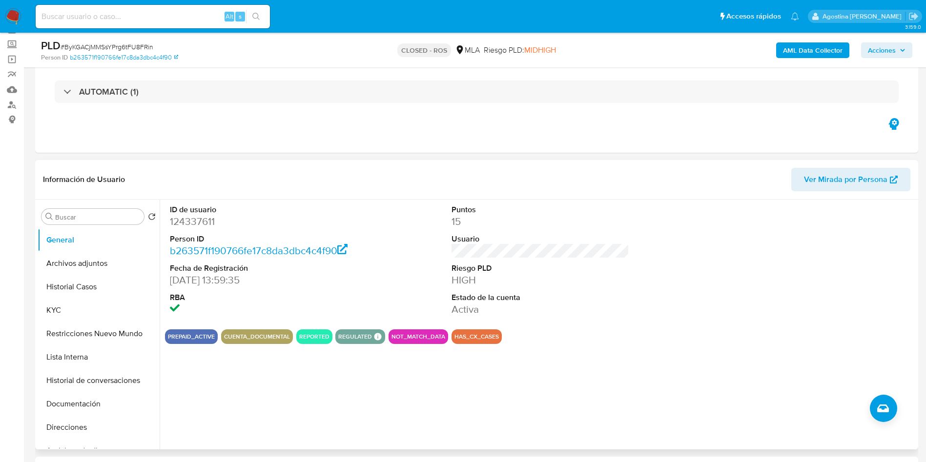
scroll to position [73, 0]
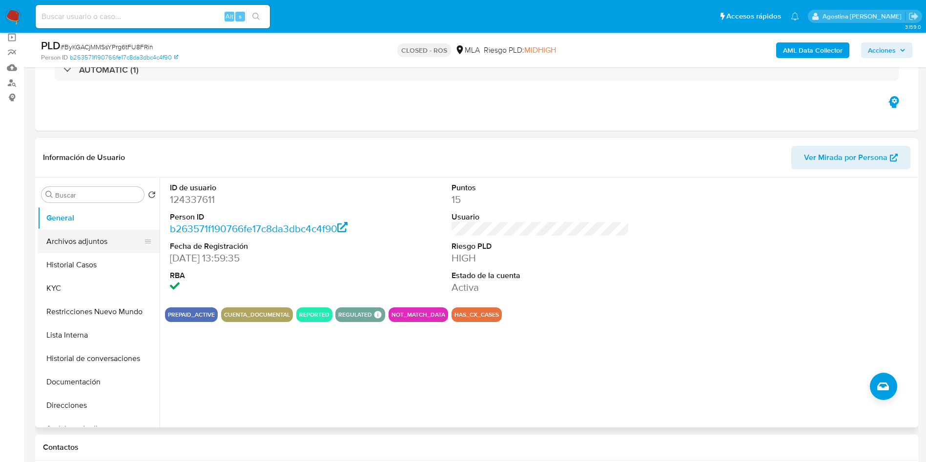
click at [108, 251] on button "Archivos adjuntos" at bounding box center [95, 241] width 114 height 23
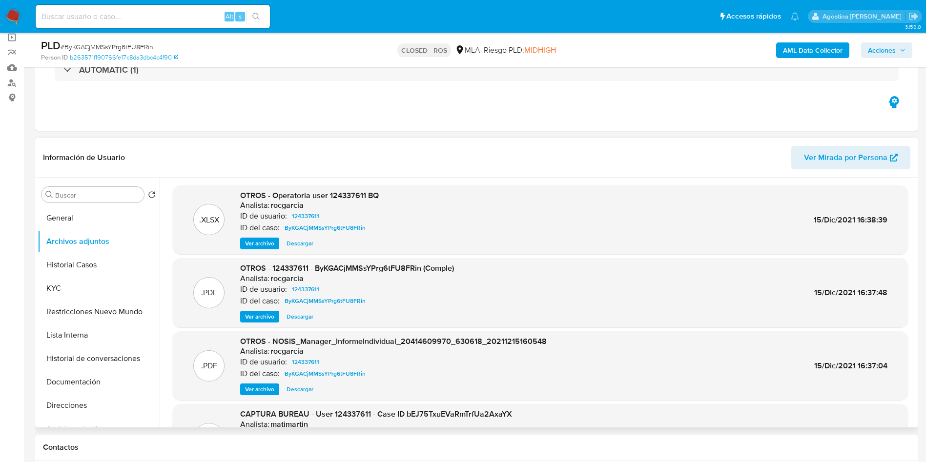
click at [264, 241] on span "Ver archivo" at bounding box center [259, 244] width 29 height 10
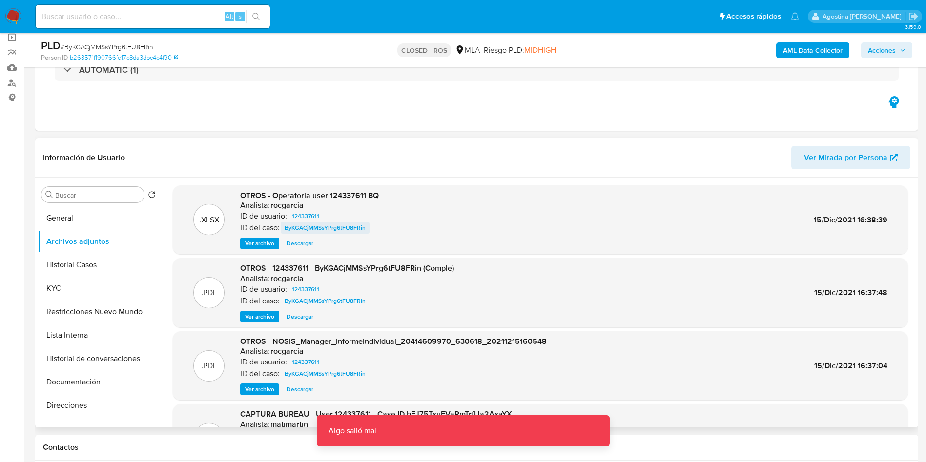
click at [308, 226] on span "ByKGACjMMSsYPrg6tFU8FRin" at bounding box center [324, 228] width 81 height 12
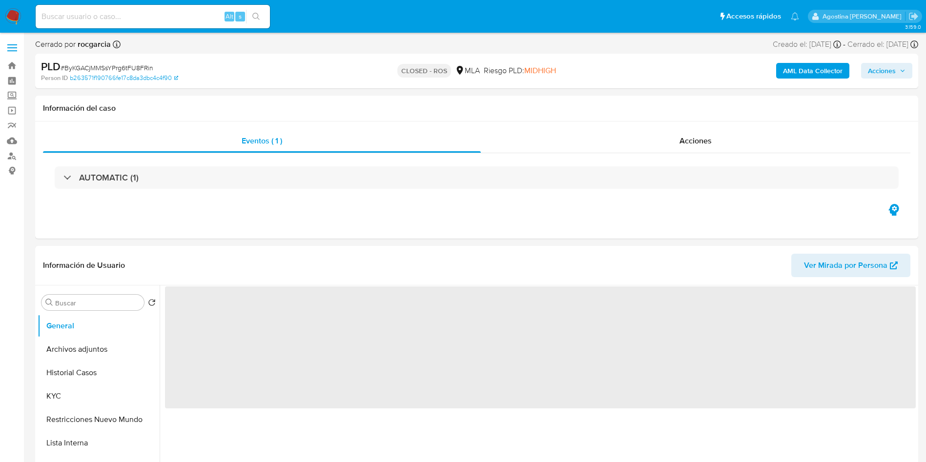
select select "10"
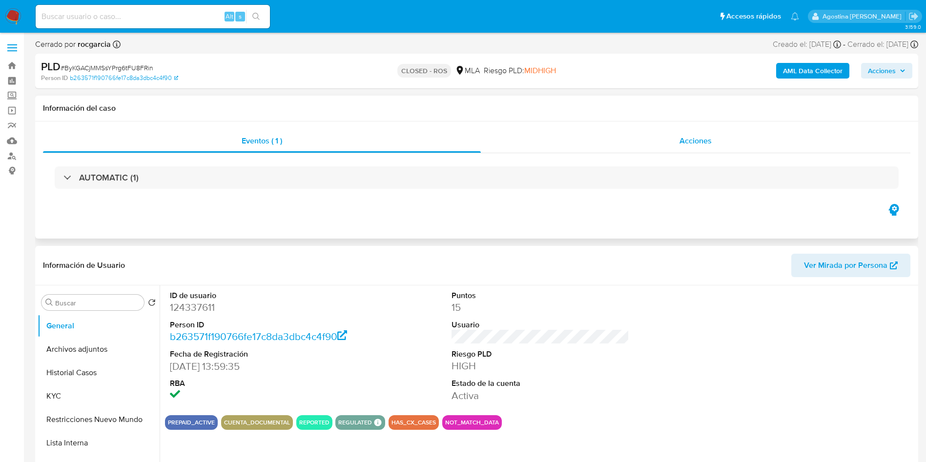
click at [601, 130] on div "Eventos ( 1 ) Acciones AUTOMATIC (1)" at bounding box center [476, 179] width 883 height 117
click at [610, 139] on div "Acciones" at bounding box center [695, 140] width 429 height 23
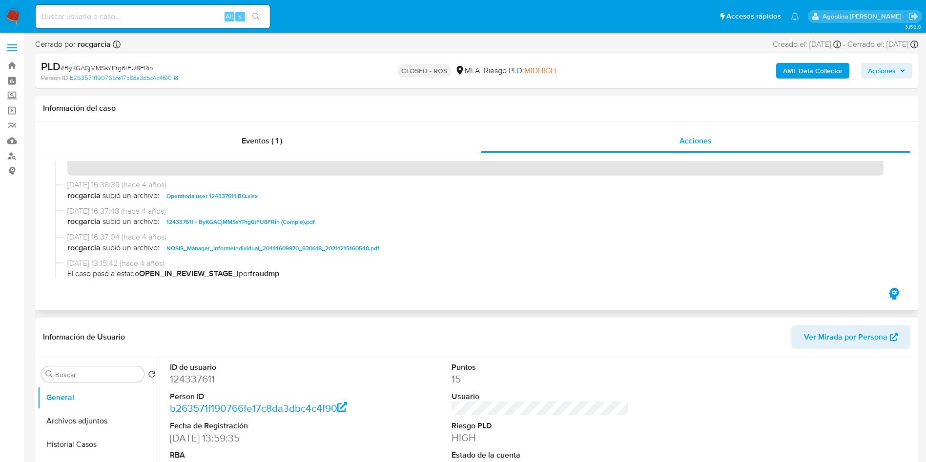
click at [283, 225] on span "124337611 - ByKGACjMMSsYPrg6tFU8FRin (Comple).pdf" at bounding box center [240, 222] width 148 height 12
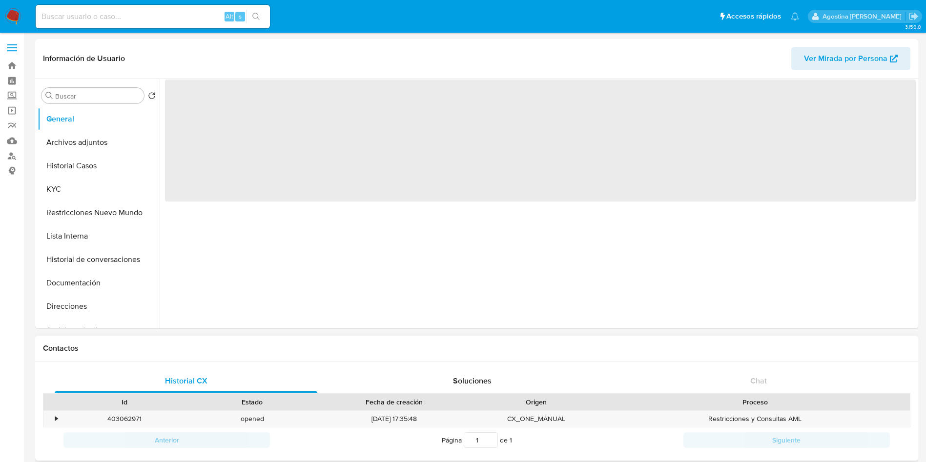
select select "10"
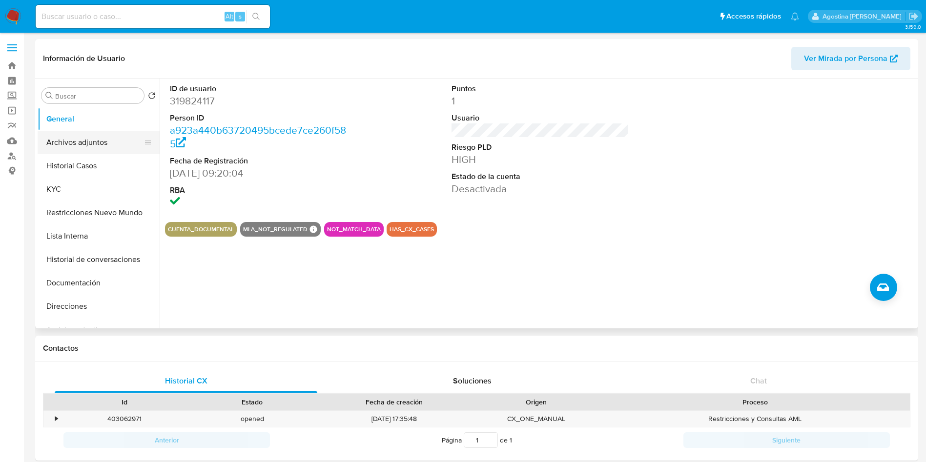
click at [99, 141] on button "Archivos adjuntos" at bounding box center [95, 142] width 114 height 23
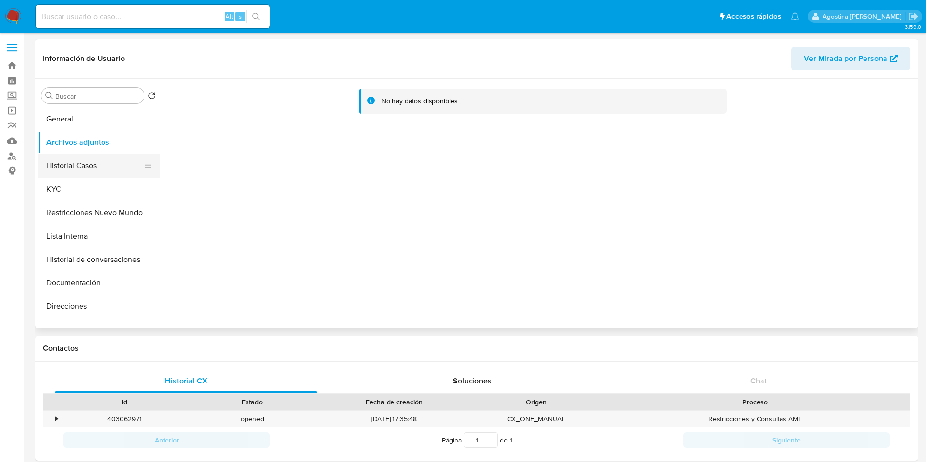
click at [68, 164] on button "Historial Casos" at bounding box center [95, 165] width 114 height 23
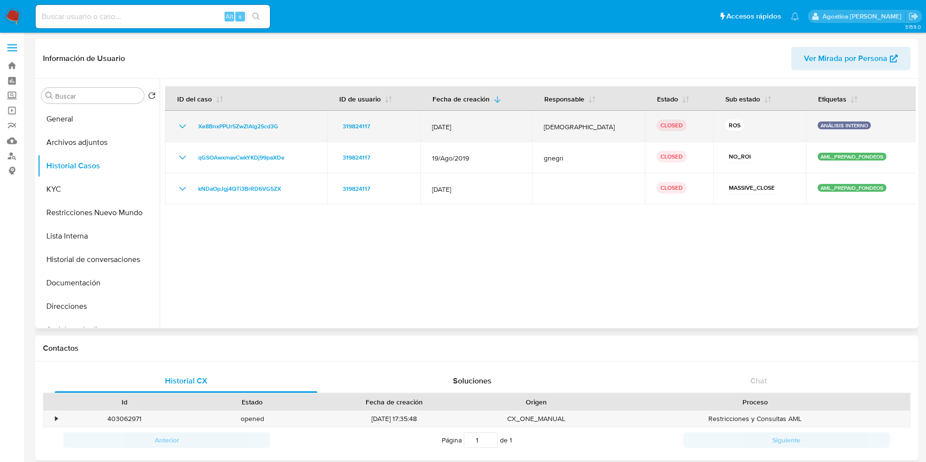
click at [182, 125] on icon "Mostrar/Ocultar" at bounding box center [183, 127] width 12 height 12
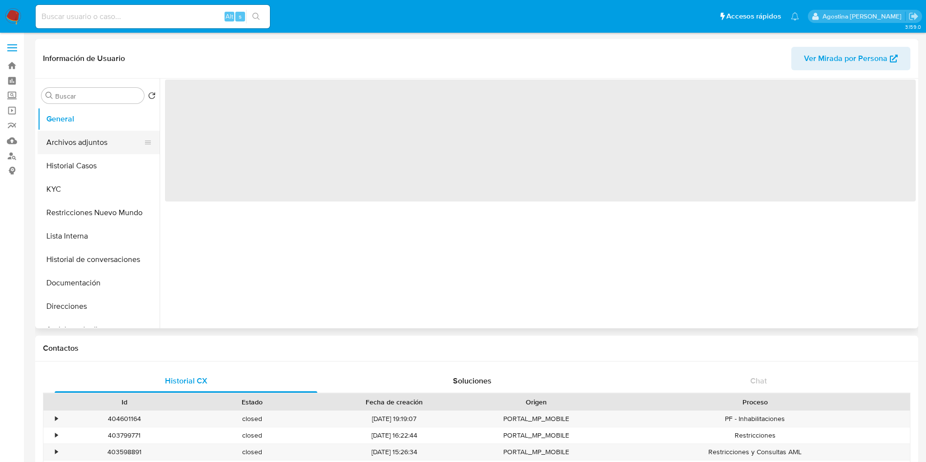
select select "10"
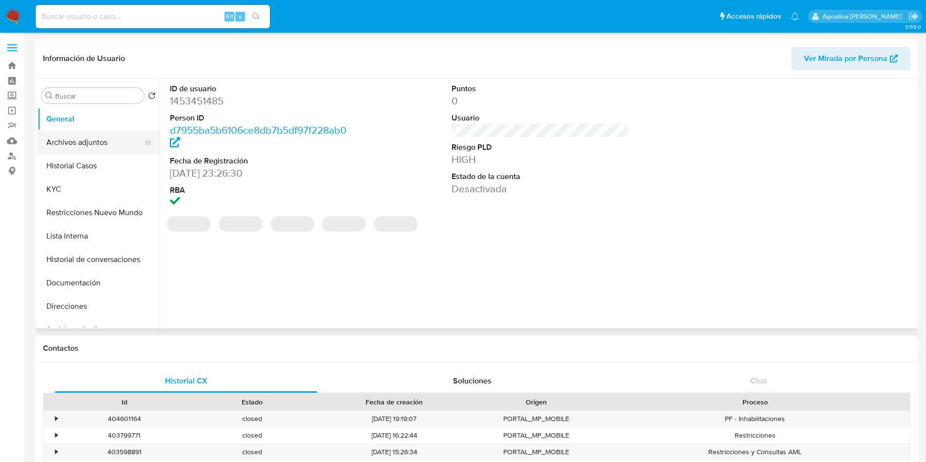
click at [95, 147] on button "Archivos adjuntos" at bounding box center [95, 142] width 114 height 23
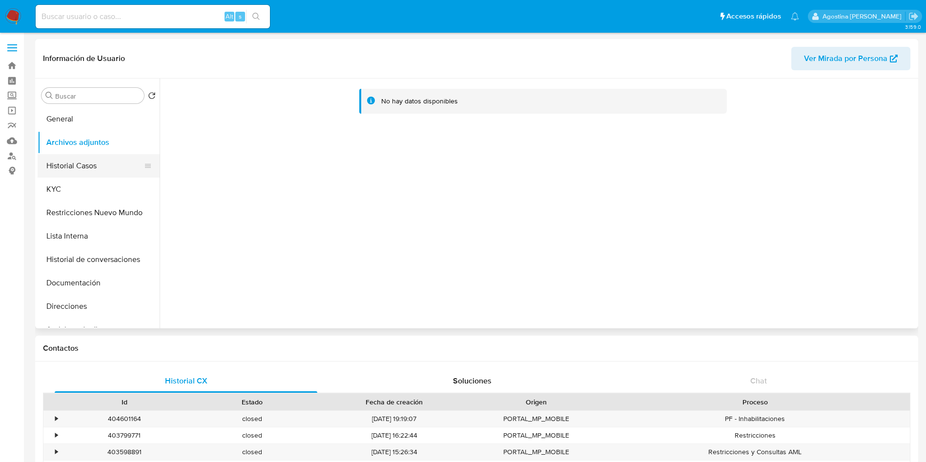
click at [107, 156] on button "Historial Casos" at bounding box center [95, 165] width 114 height 23
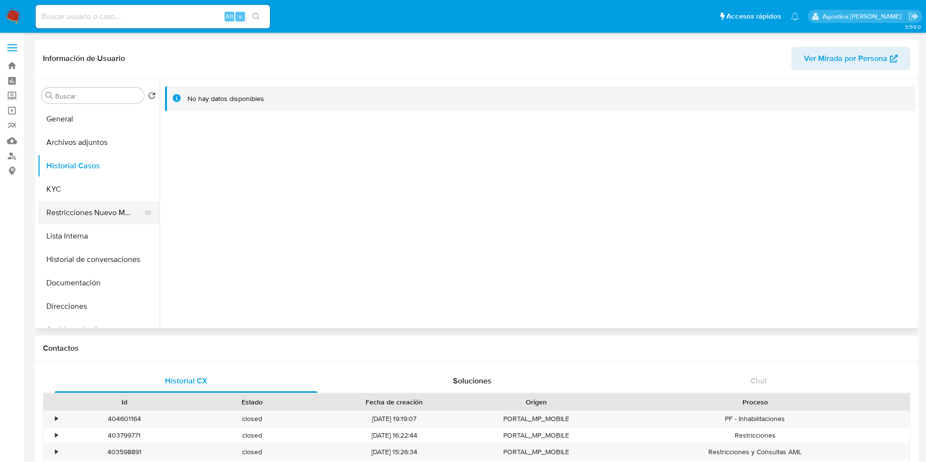
click at [112, 208] on button "Restricciones Nuevo Mundo" at bounding box center [95, 212] width 114 height 23
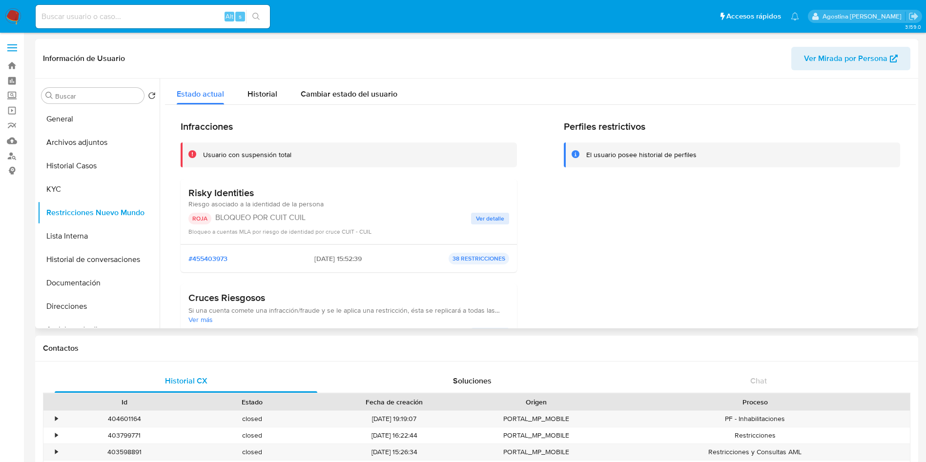
click at [490, 228] on div "Bloqueo a cuentas MLA por riesgo de identidad por cruce CUIT - CUIL" at bounding box center [348, 231] width 321 height 10
click at [494, 222] on span "Ver detalle" at bounding box center [490, 219] width 28 height 10
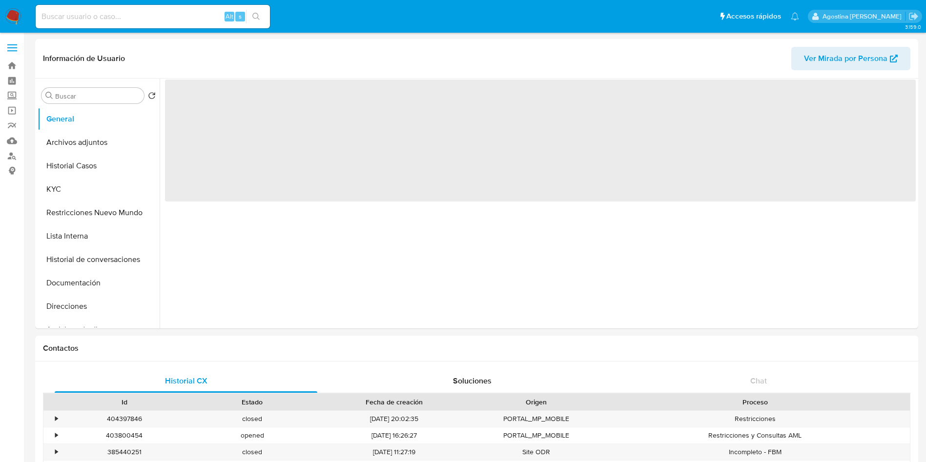
select select "10"
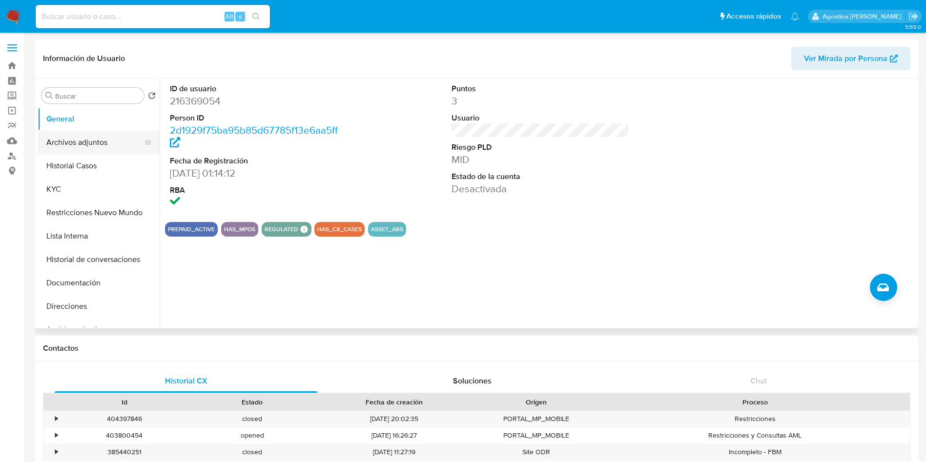
click at [92, 142] on button "Archivos adjuntos" at bounding box center [95, 142] width 114 height 23
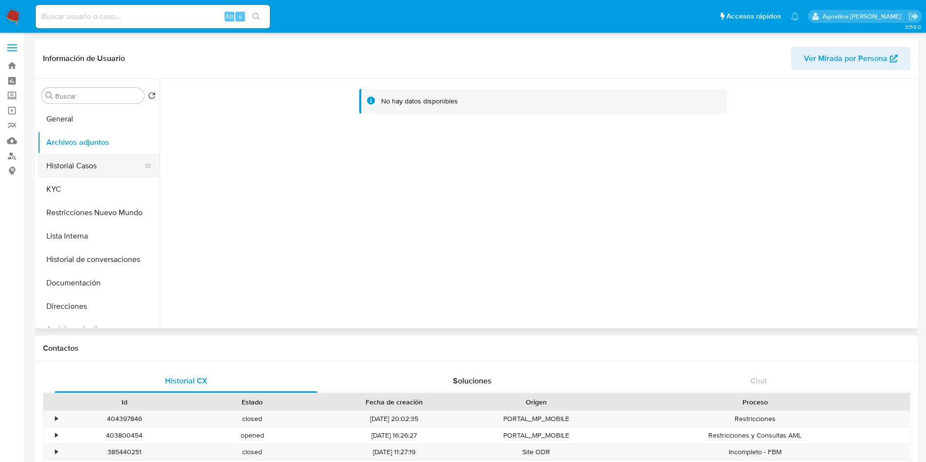
click at [52, 161] on button "Historial Casos" at bounding box center [95, 165] width 114 height 23
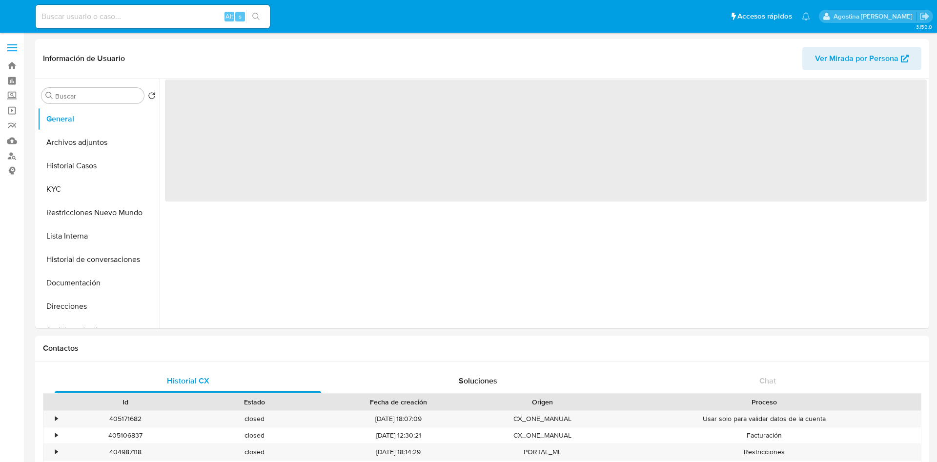
select select "10"
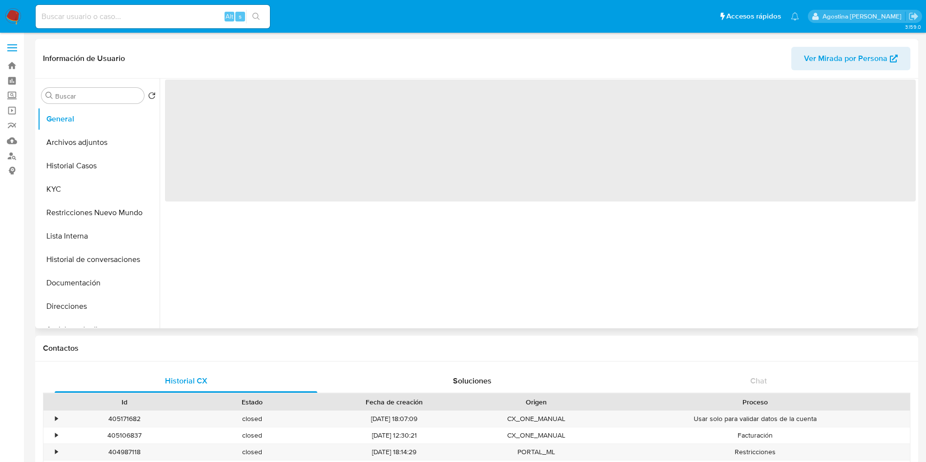
select select "10"
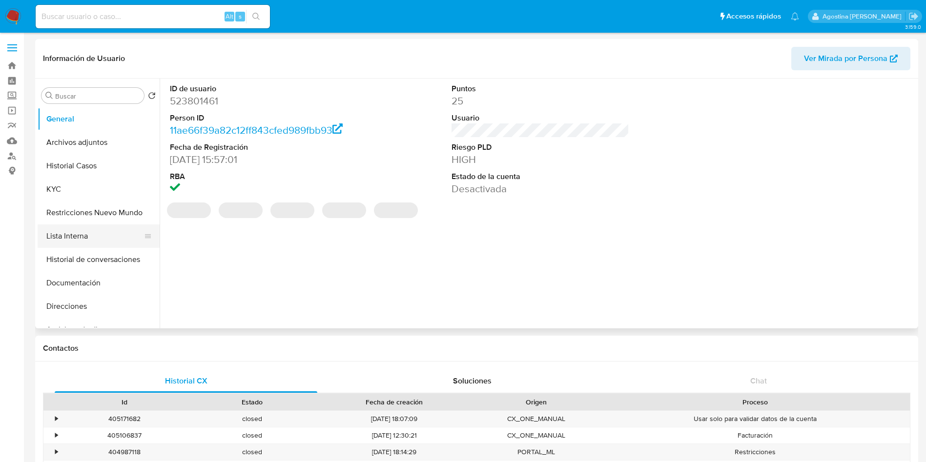
click at [71, 231] on button "Lista Interna" at bounding box center [95, 235] width 114 height 23
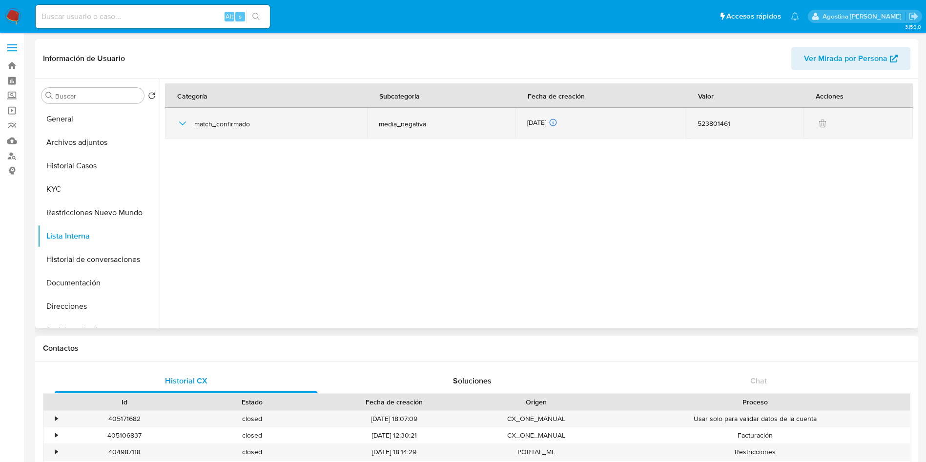
click at [178, 123] on icon "button" at bounding box center [183, 124] width 12 height 12
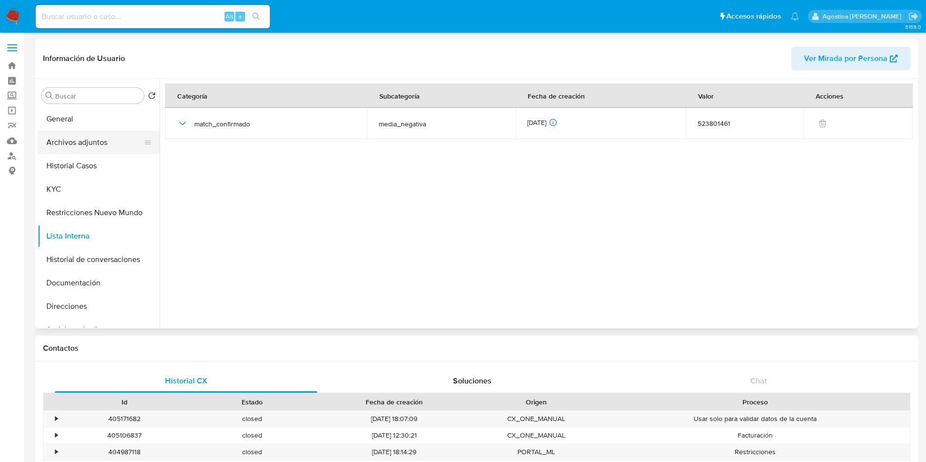
click at [103, 147] on button "Archivos adjuntos" at bounding box center [95, 142] width 114 height 23
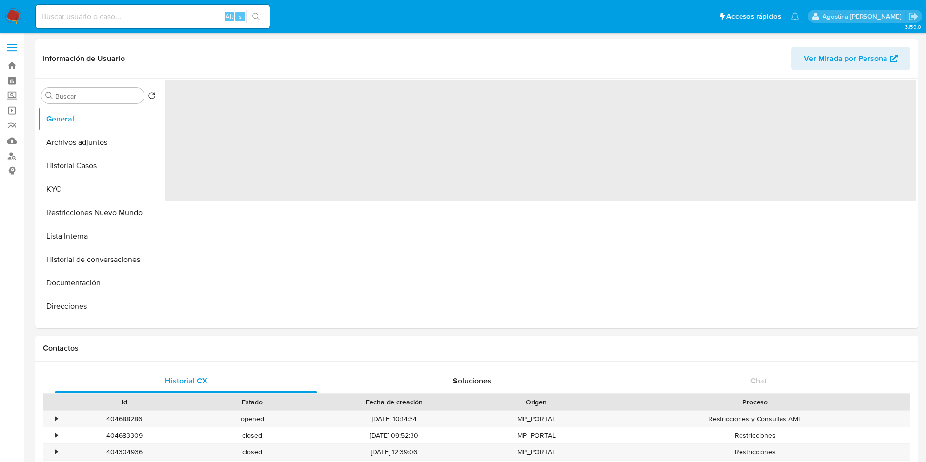
select select "10"
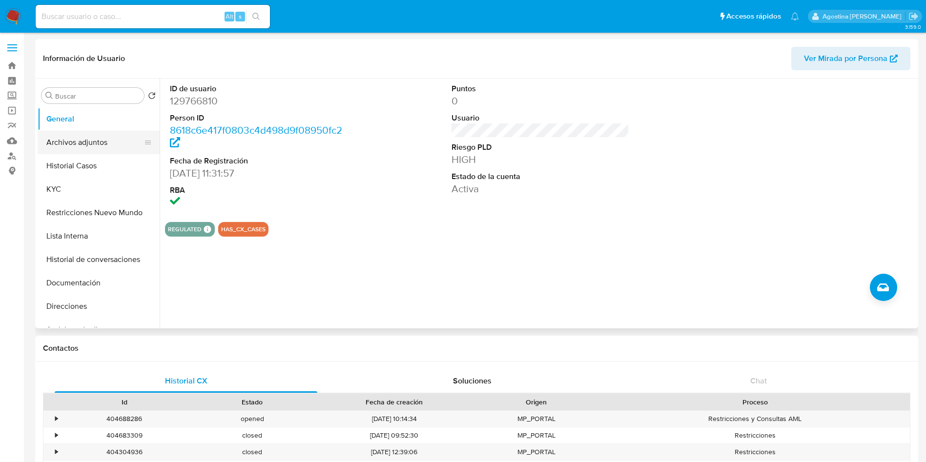
click at [96, 148] on button "Archivos adjuntos" at bounding box center [95, 142] width 114 height 23
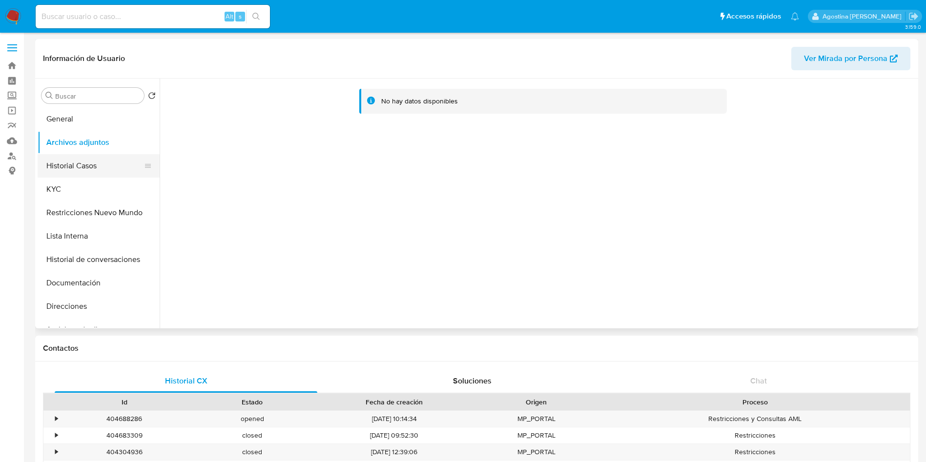
click at [107, 164] on button "Historial Casos" at bounding box center [95, 165] width 114 height 23
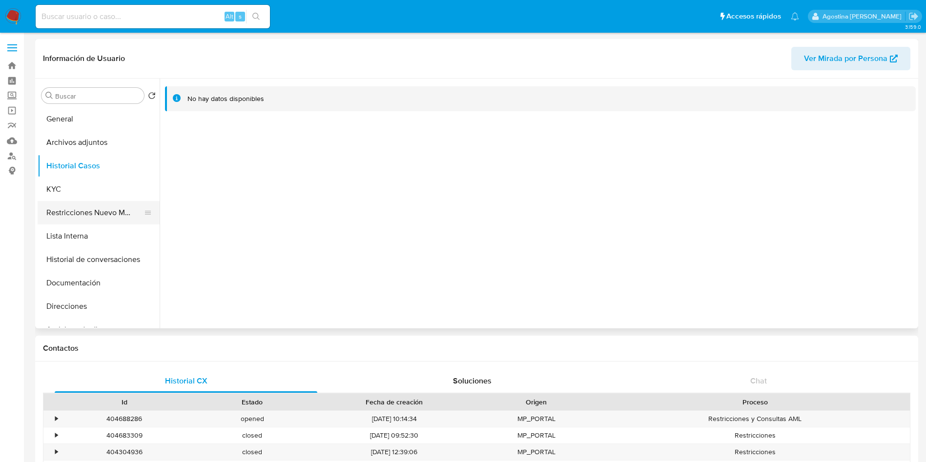
click at [102, 202] on button "Restricciones Nuevo Mundo" at bounding box center [95, 212] width 114 height 23
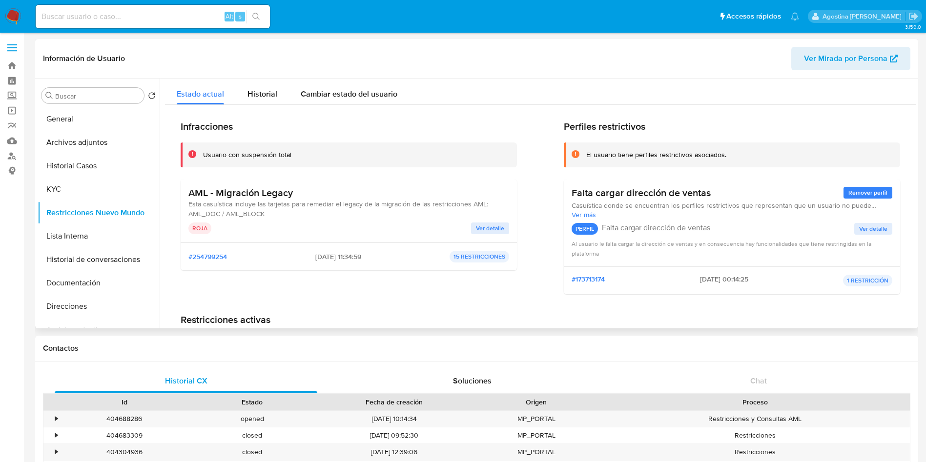
click at [487, 233] on span "Ver detalle" at bounding box center [490, 228] width 28 height 10
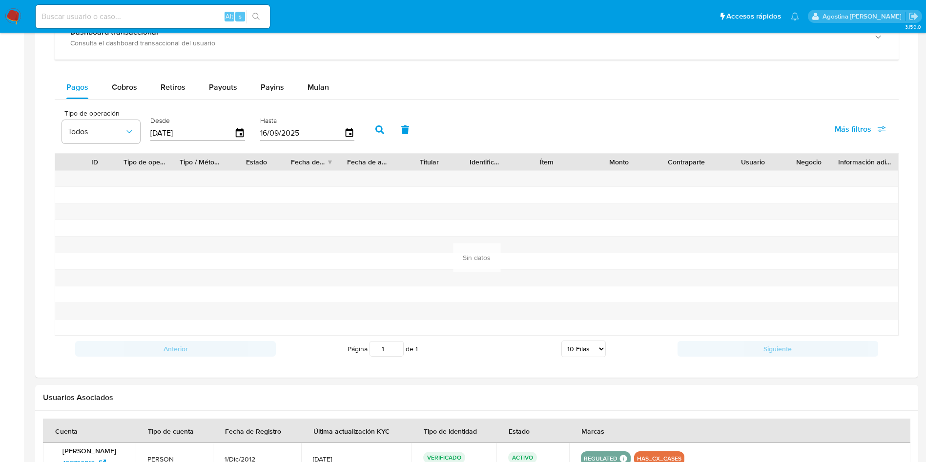
scroll to position [762, 0]
